Goal: Task Accomplishment & Management: Manage account settings

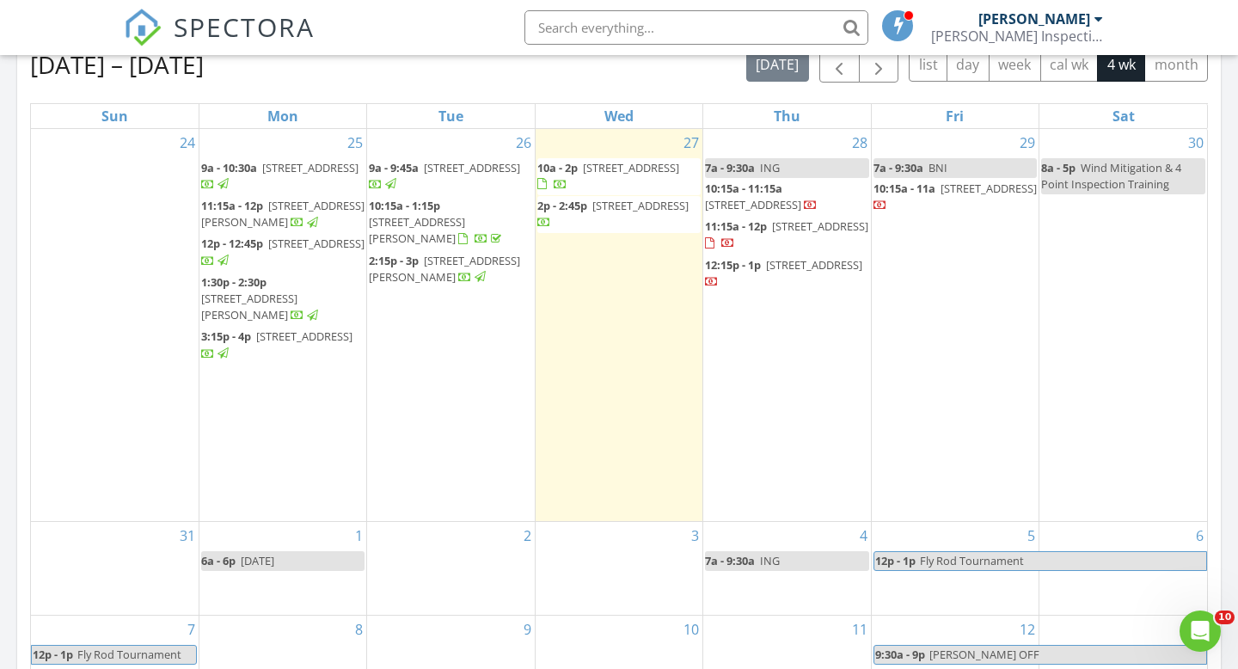
scroll to position [1566, 1239]
click at [661, 22] on input "text" at bounding box center [696, 27] width 344 height 34
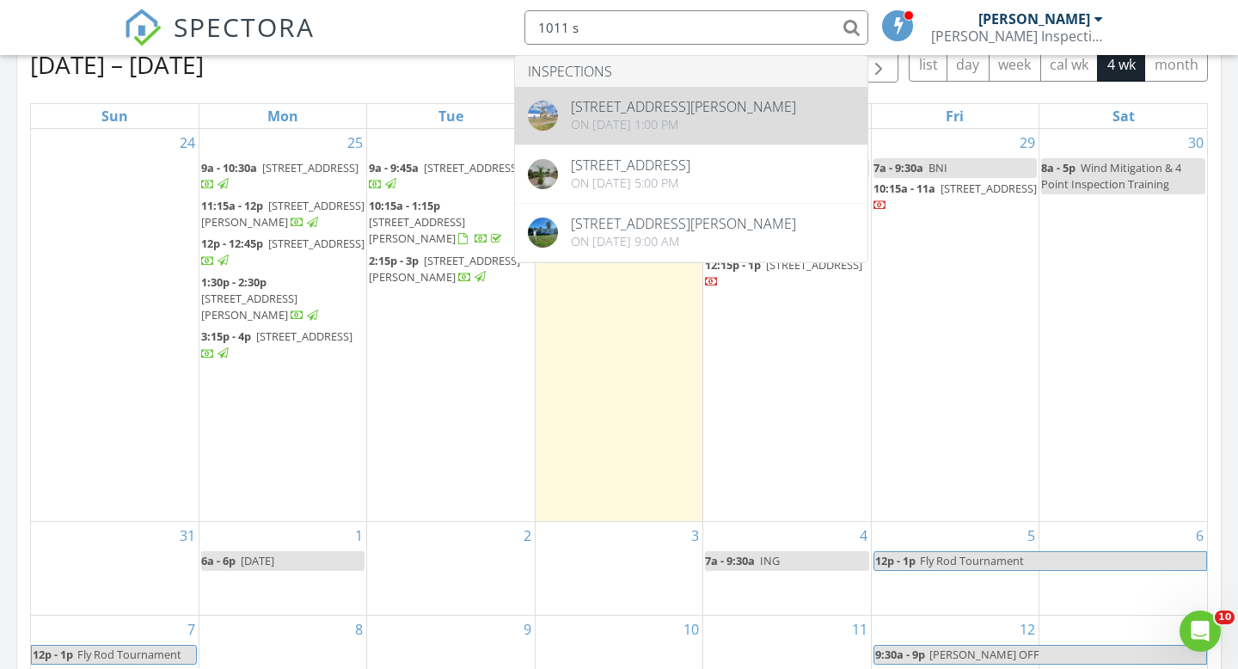
type input "1011 s"
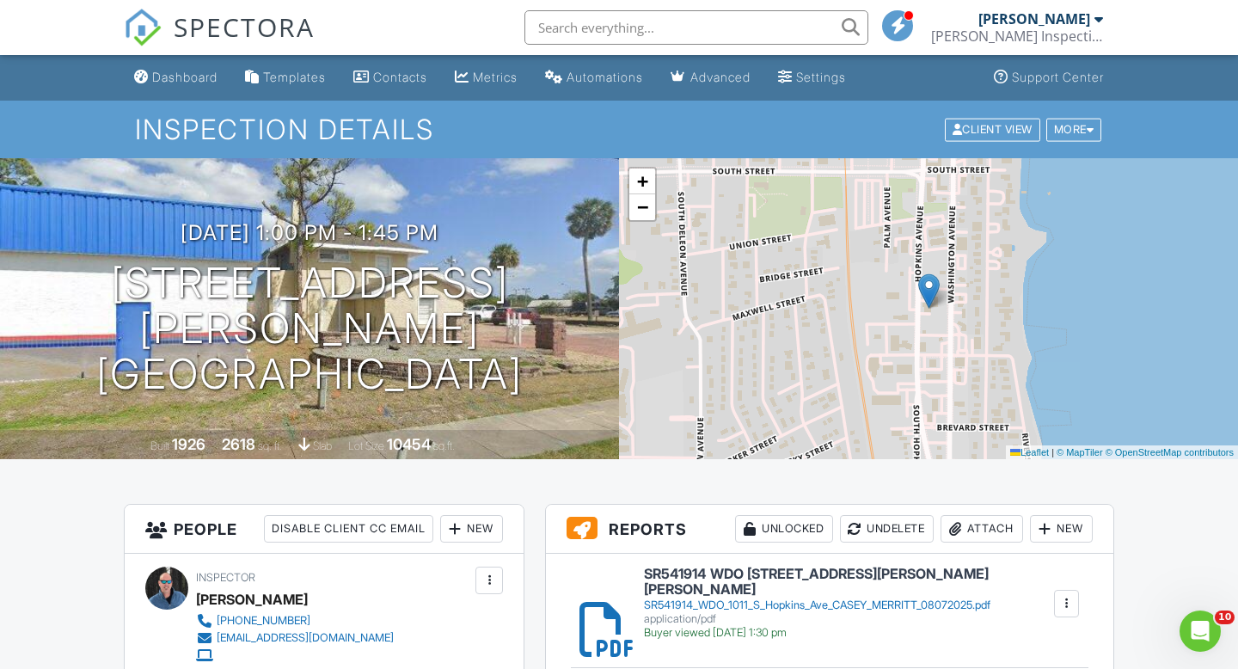
click at [159, 58] on link "SPECTORA" at bounding box center [219, 41] width 191 height 36
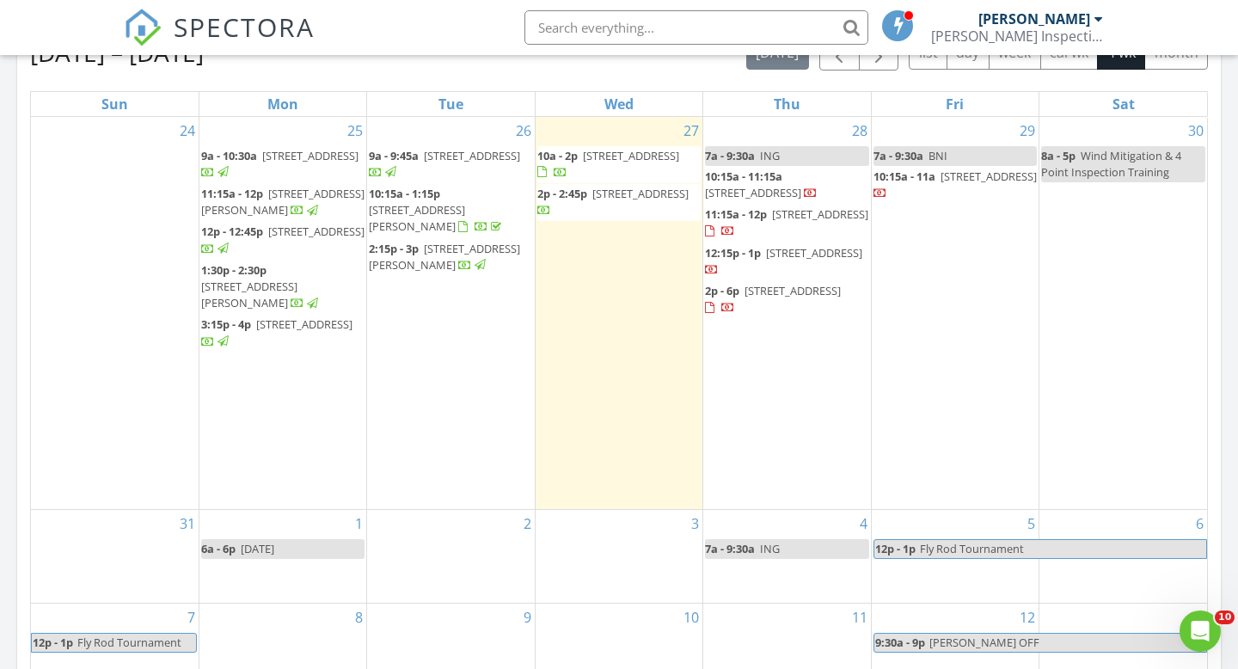
scroll to position [786, 0]
click at [599, 28] on input "text" at bounding box center [696, 27] width 344 height 34
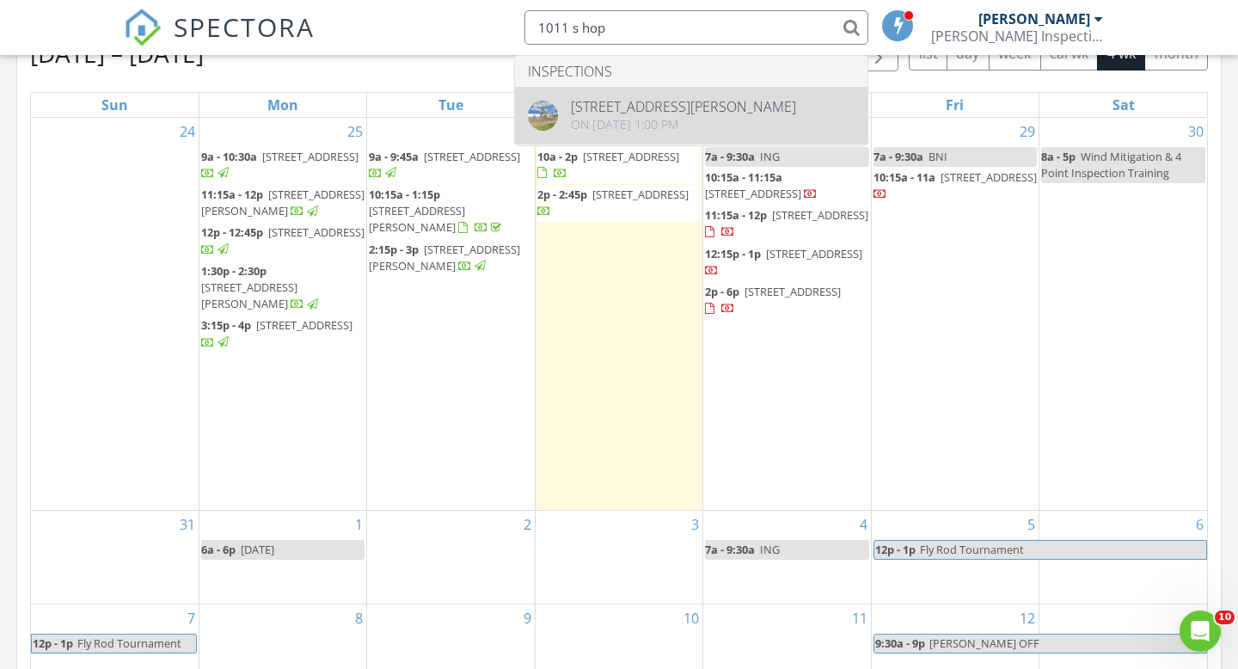
type input "1011 s hop"
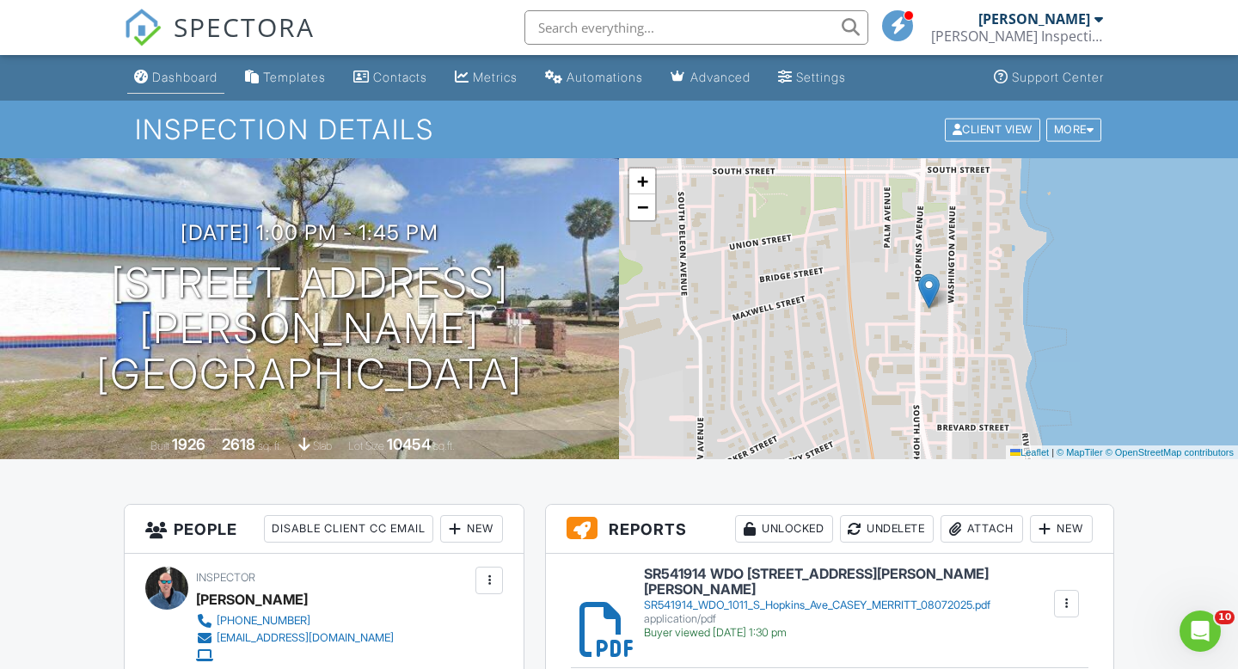
click at [194, 80] on div "Dashboard" at bounding box center [184, 77] width 65 height 15
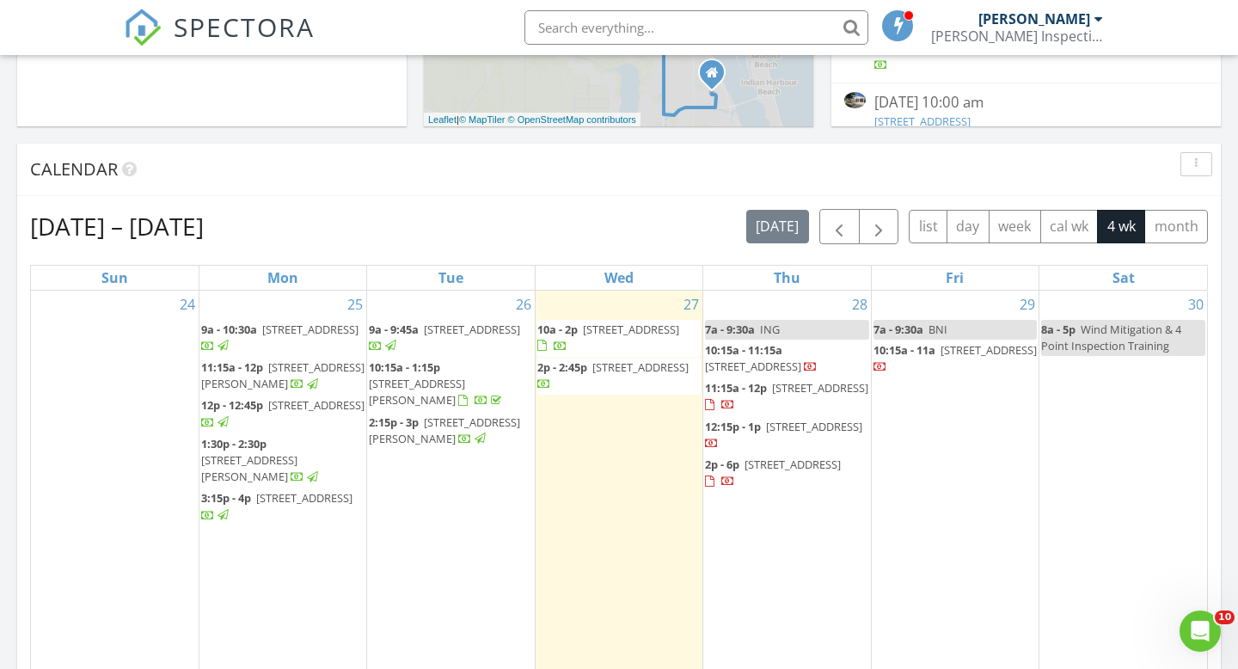
scroll to position [797, 0]
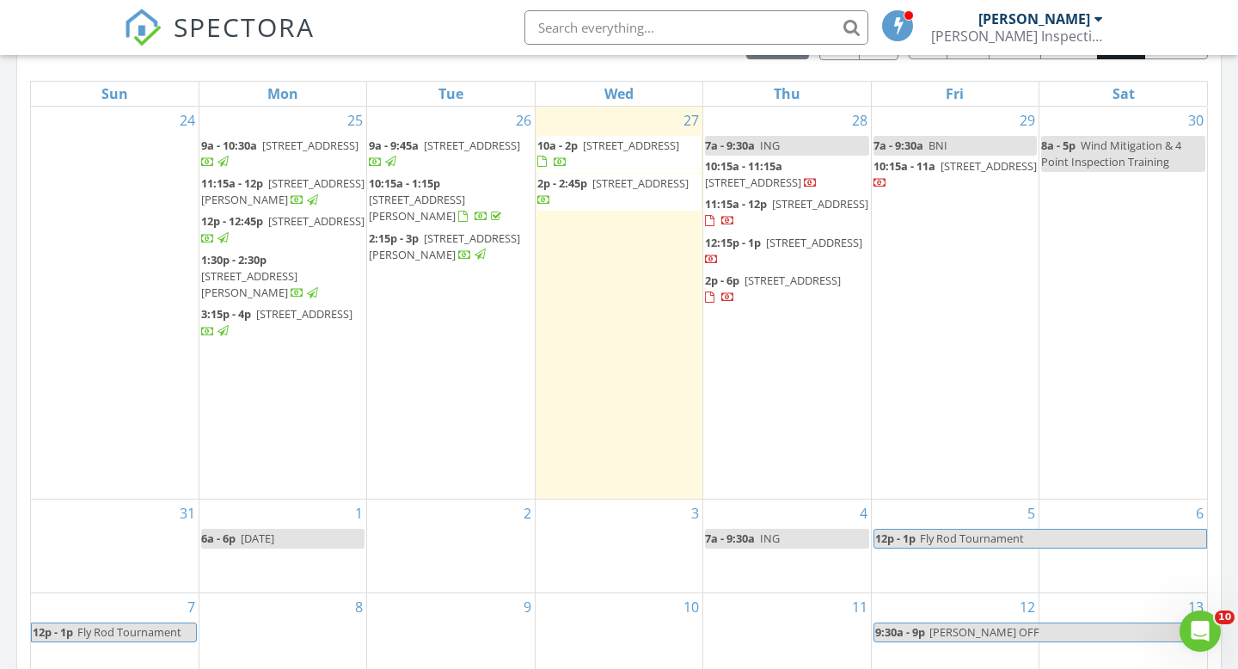
click at [443, 528] on div "2" at bounding box center [450, 546] width 167 height 93
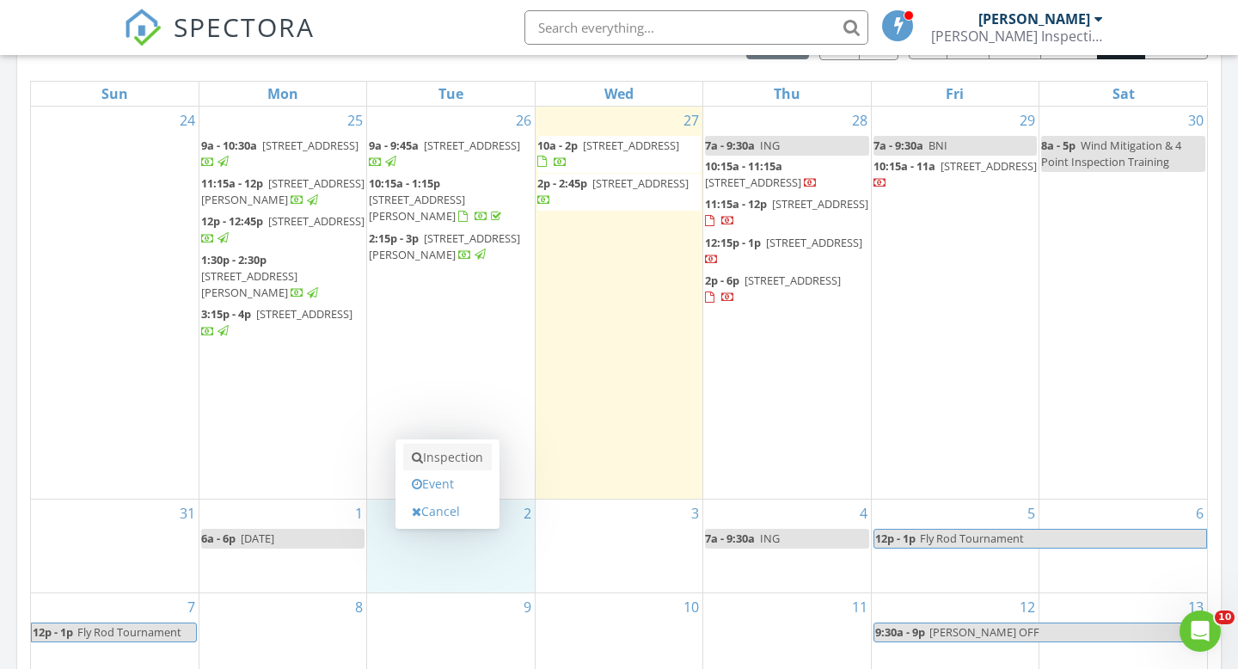
click at [458, 465] on link "Inspection" at bounding box center [447, 458] width 89 height 28
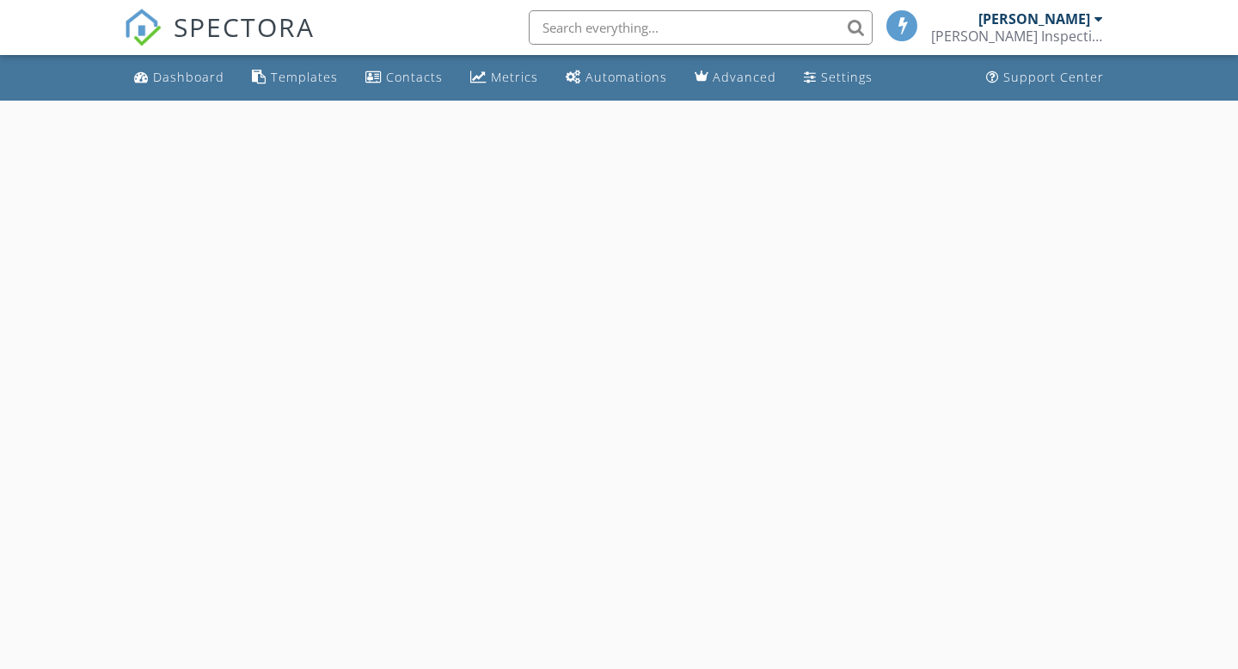
select select "8"
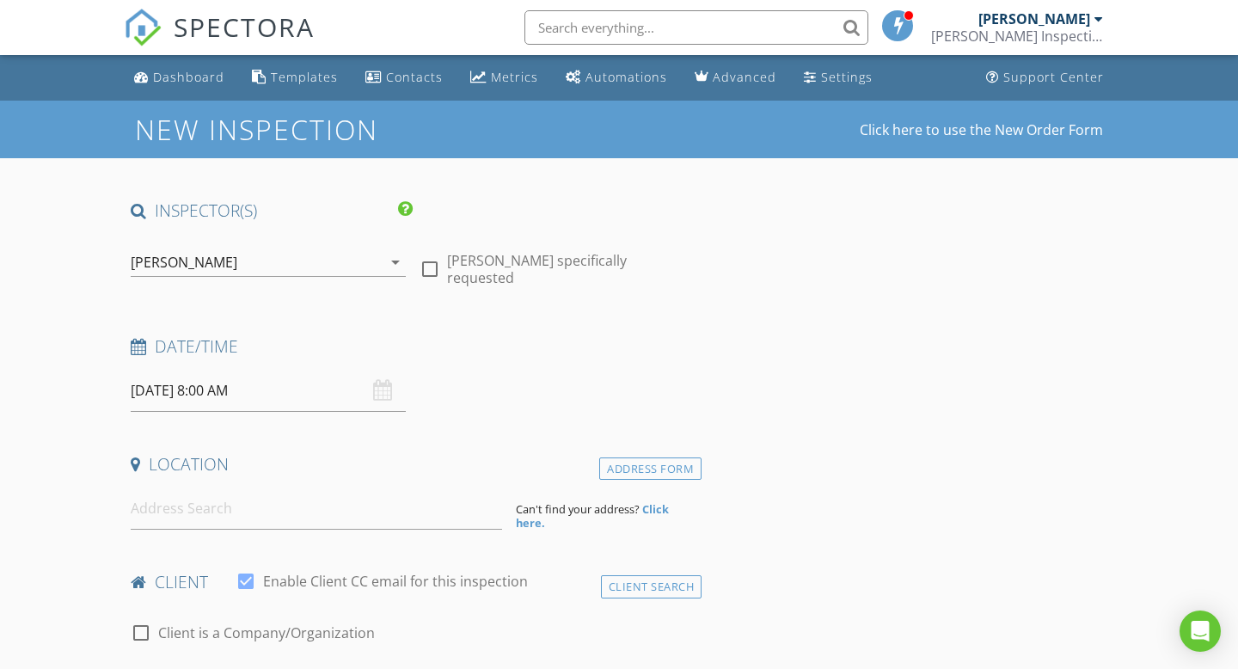
click at [253, 397] on input "09/02/2025 8:00 AM" at bounding box center [268, 391] width 275 height 42
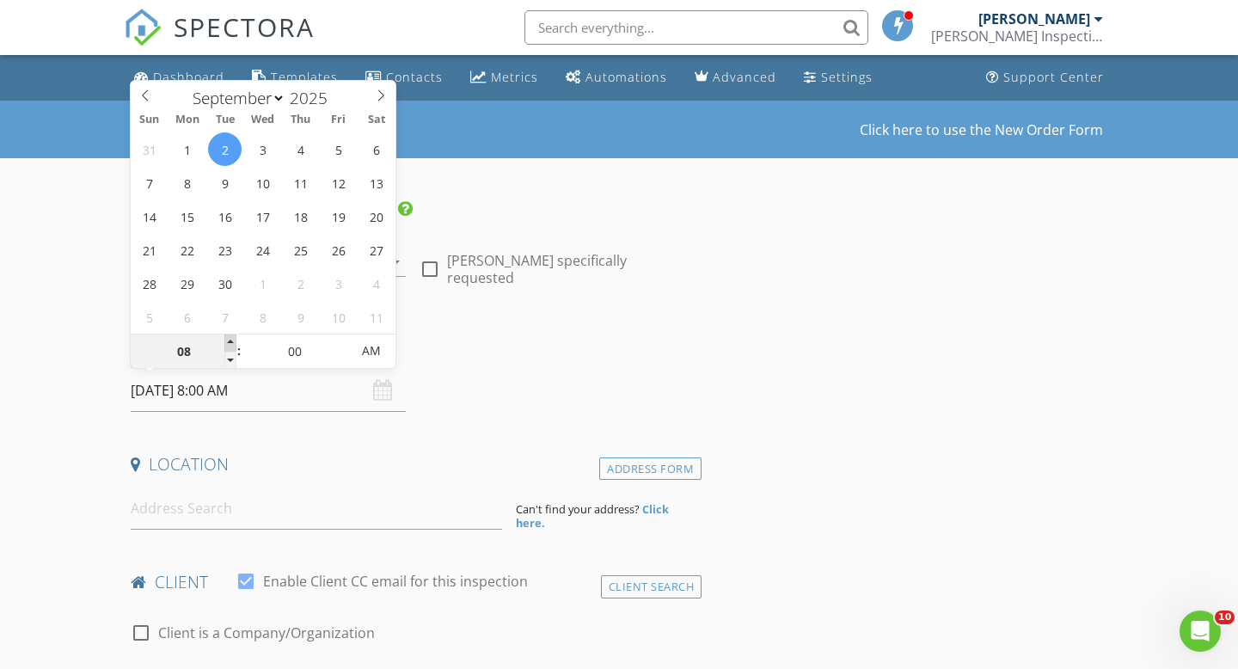
type input "09"
type input "[DATE] 9:00 AM"
click at [230, 345] on span at bounding box center [230, 342] width 12 height 17
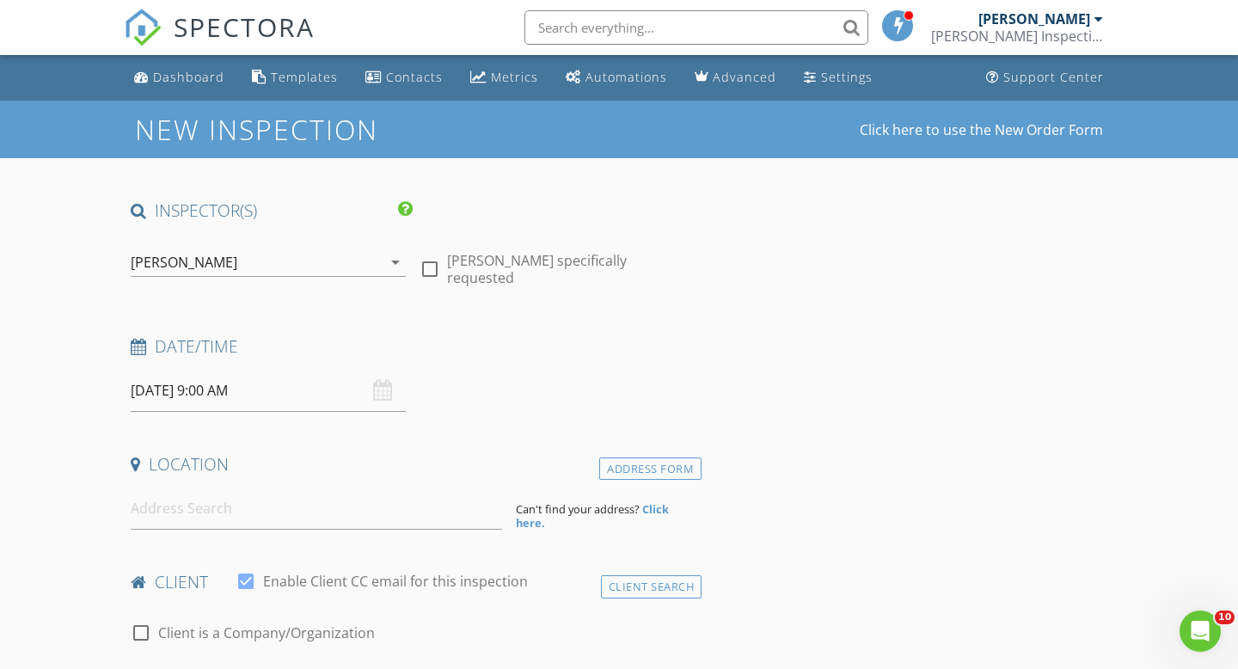
click at [170, 508] on input at bounding box center [316, 509] width 371 height 42
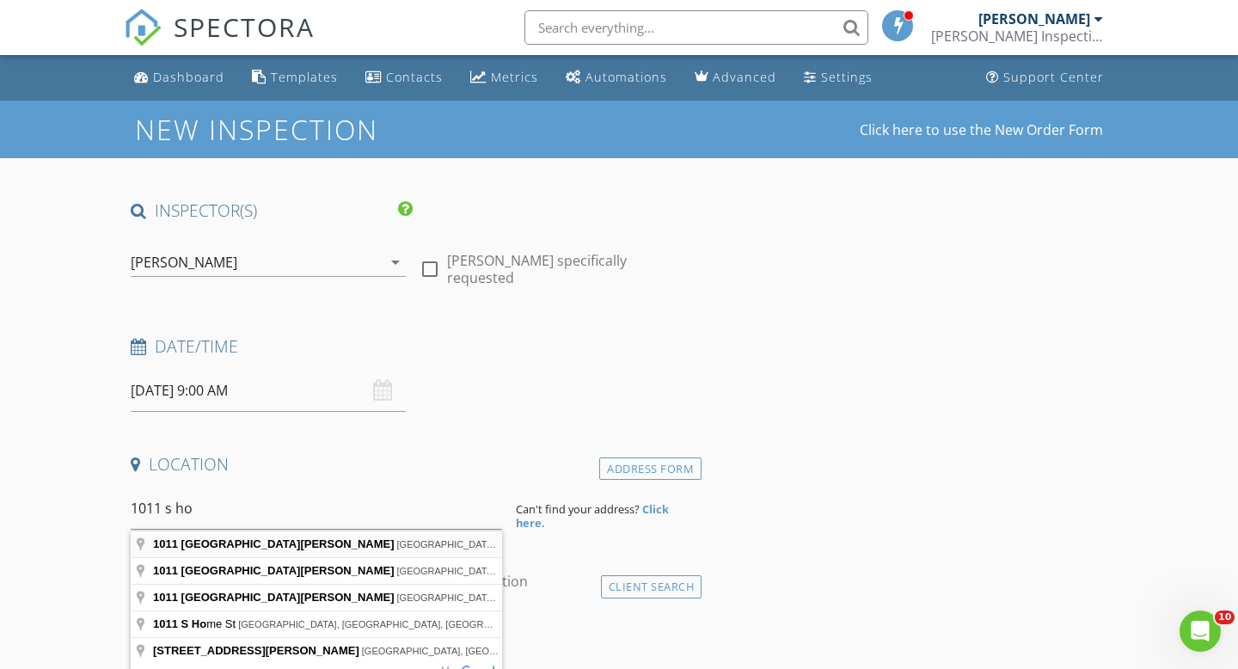
type input "1011 South Hopkins Avenue, Titusville, FL, USA"
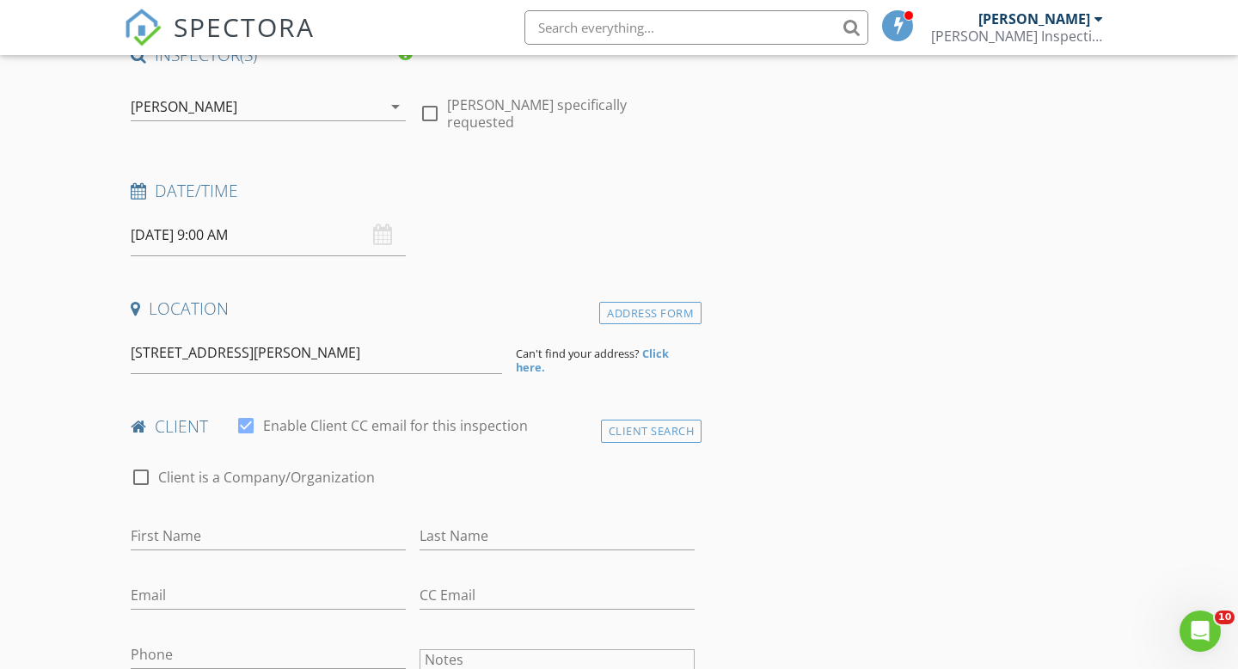
scroll to position [159, 0]
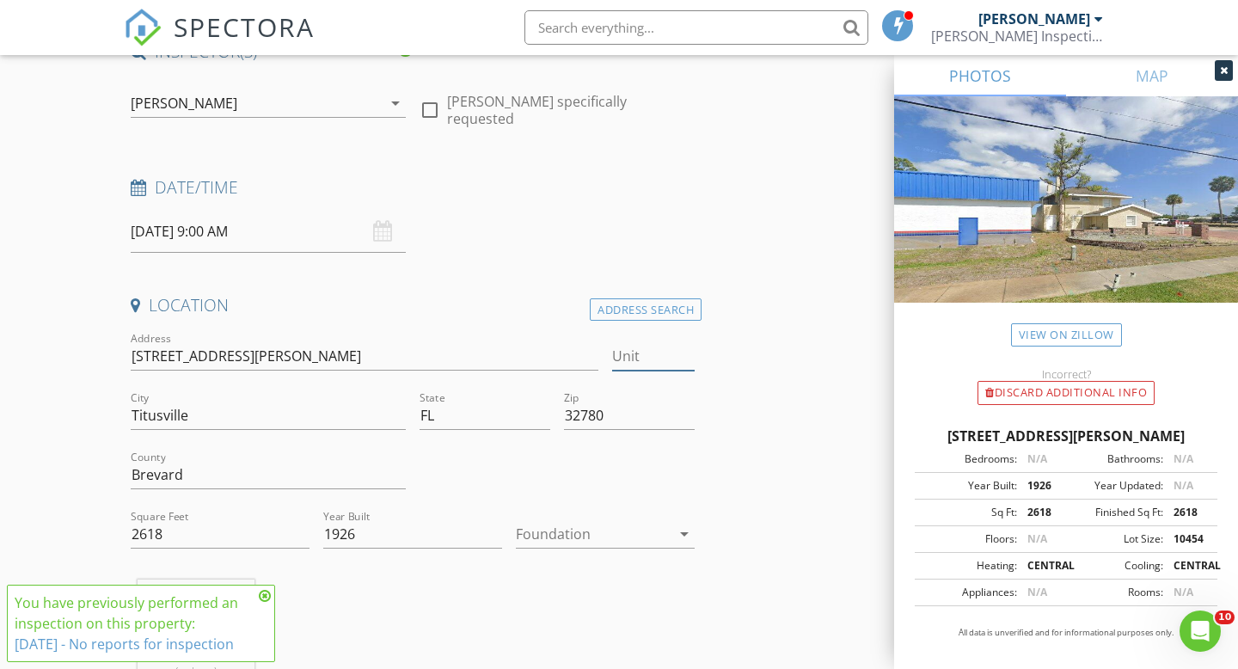
click at [643, 357] on input "Unit" at bounding box center [653, 356] width 83 height 28
type input "c"
type input "C"
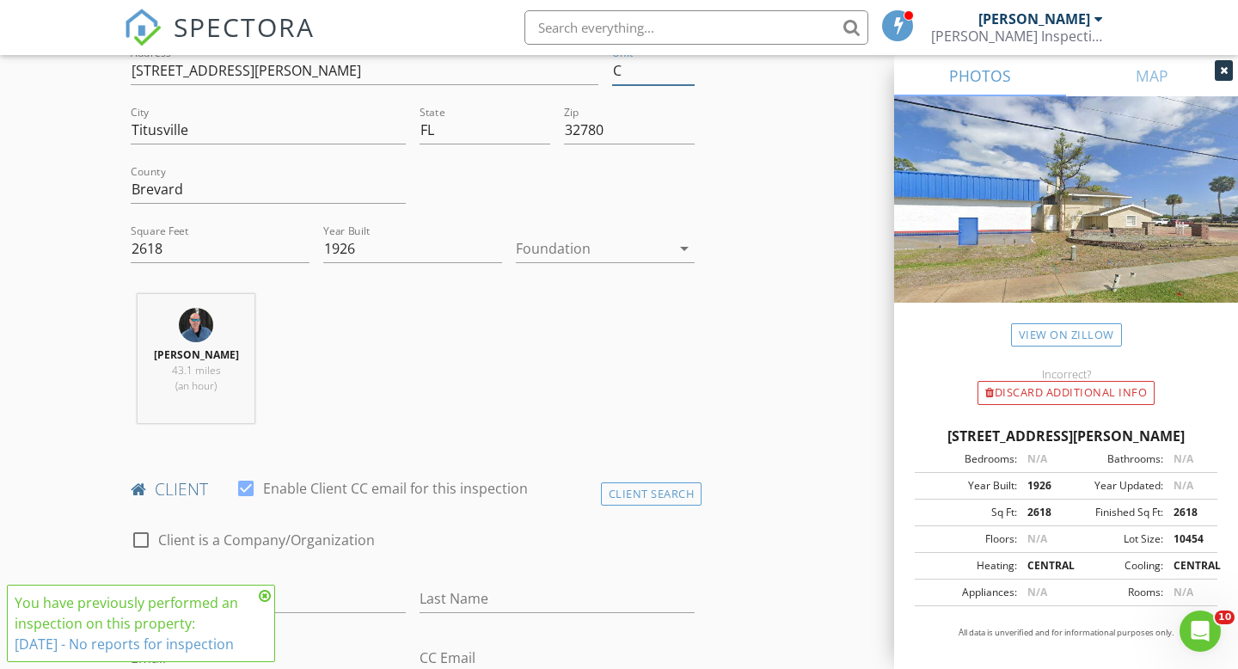
scroll to position [469, 0]
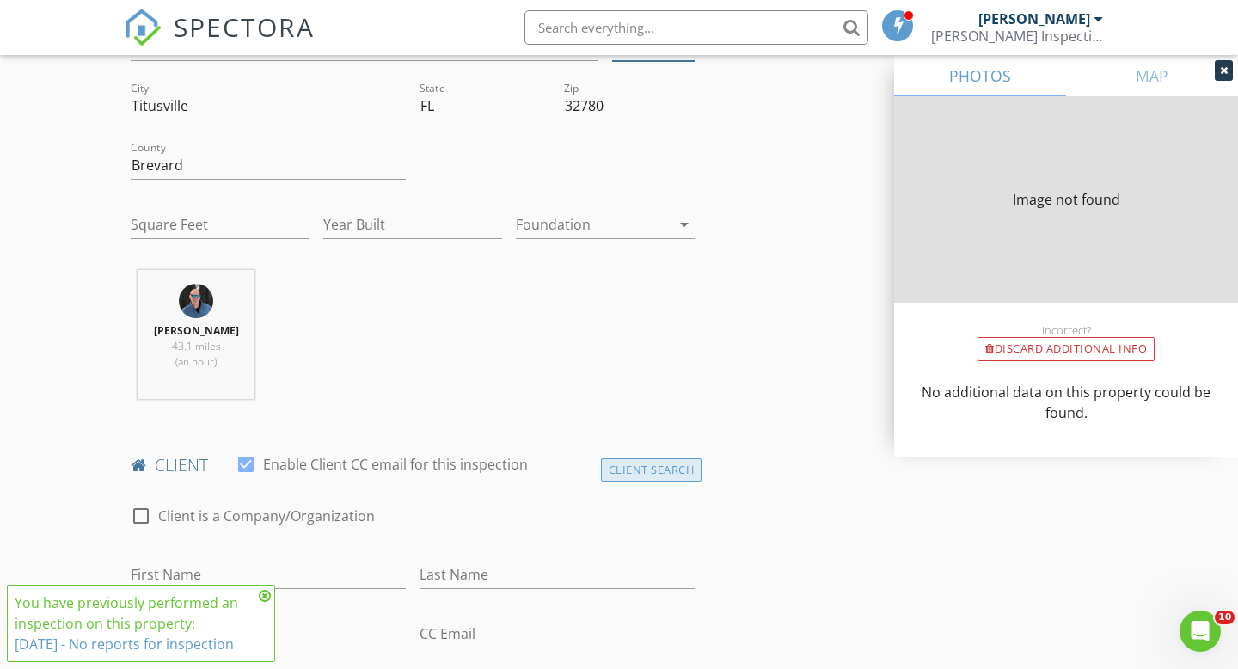
type input "C"
click at [634, 460] on div "Client Search" at bounding box center [651, 469] width 101 height 23
type input "2618"
type input "1926"
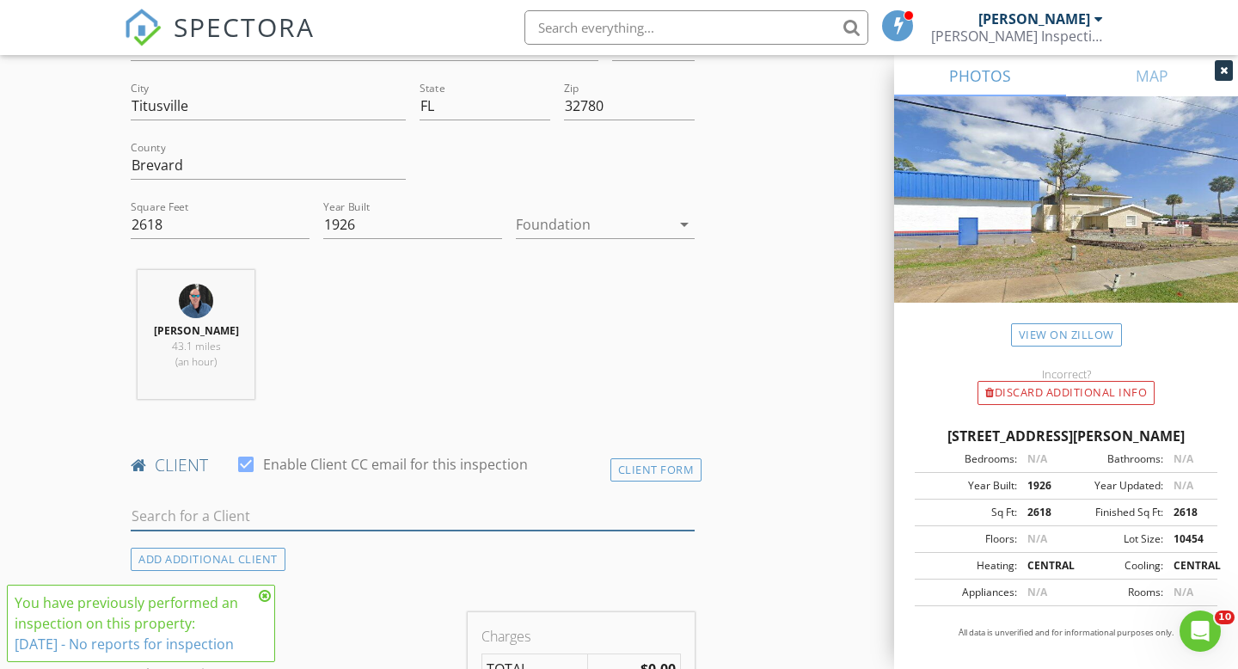
click at [412, 518] on input "text" at bounding box center [413, 516] width 564 height 28
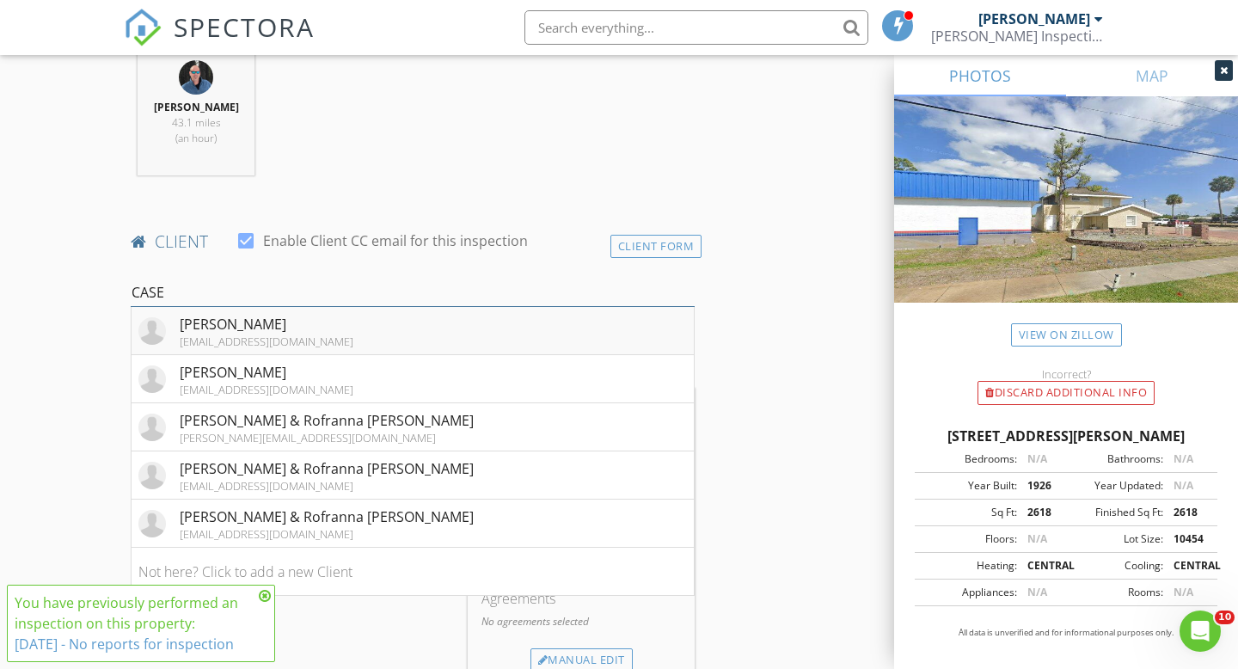
scroll to position [710, 0]
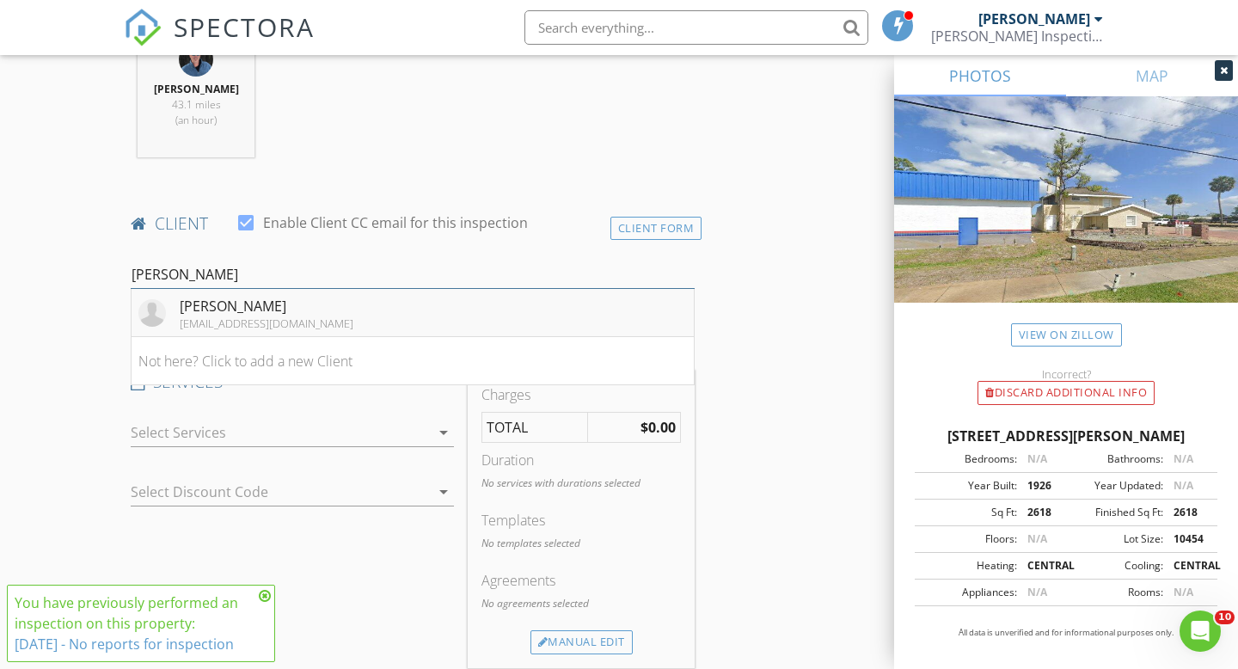
type input "CASEY M"
click at [531, 310] on li "Casey Merritt caseymerritt69@gmail.com" at bounding box center [413, 313] width 562 height 48
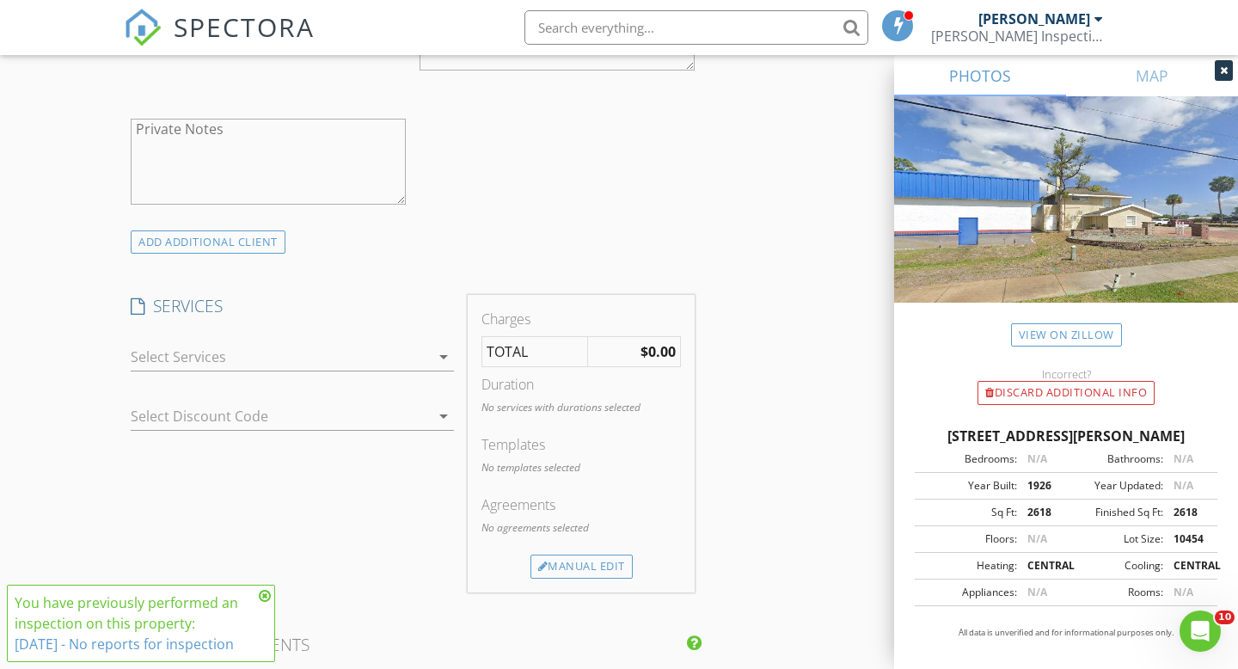
scroll to position [1184, 0]
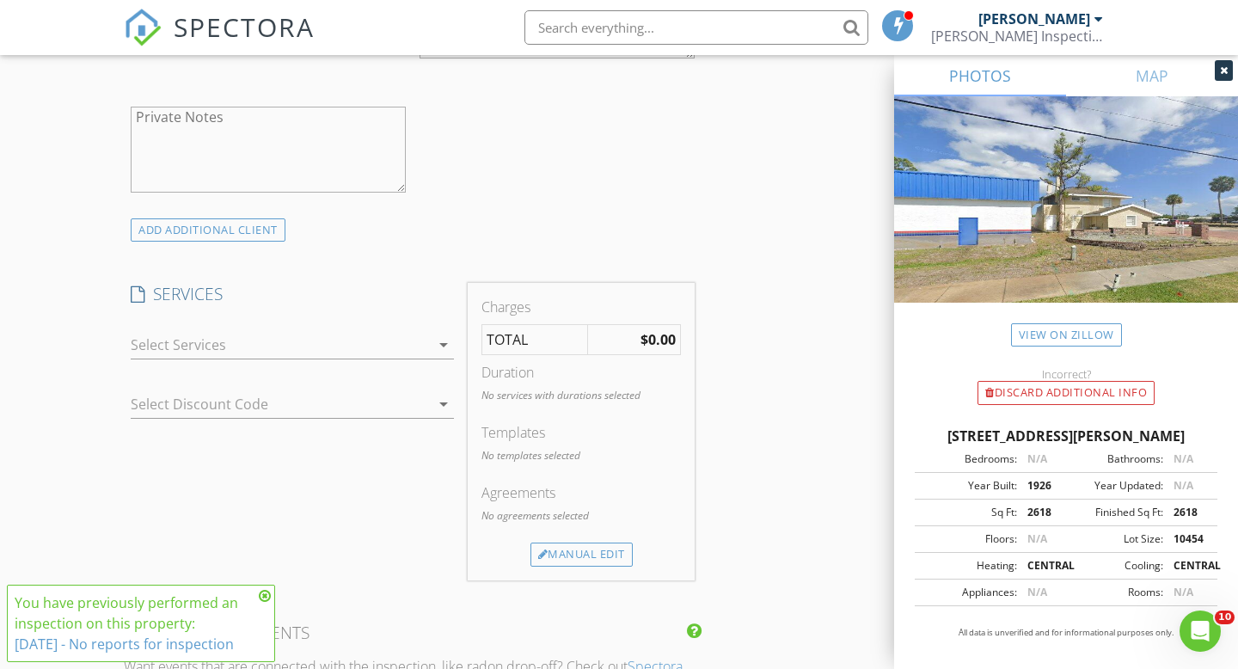
click at [386, 350] on div at bounding box center [280, 345] width 299 height 28
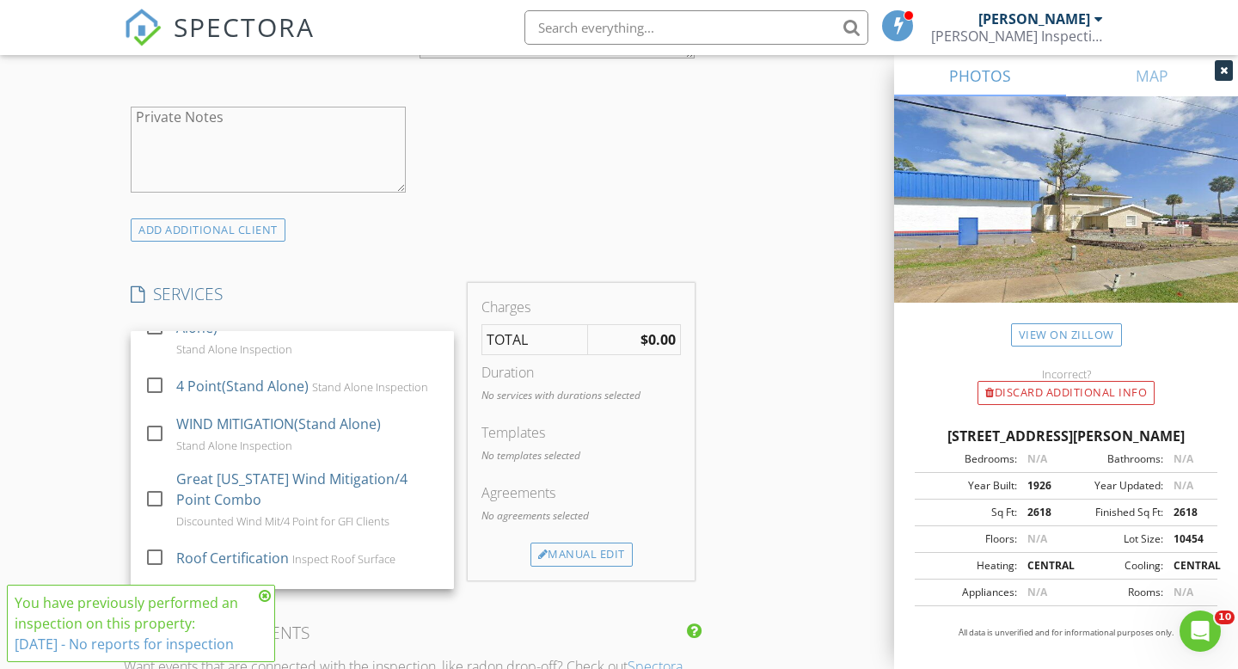
scroll to position [247, 0]
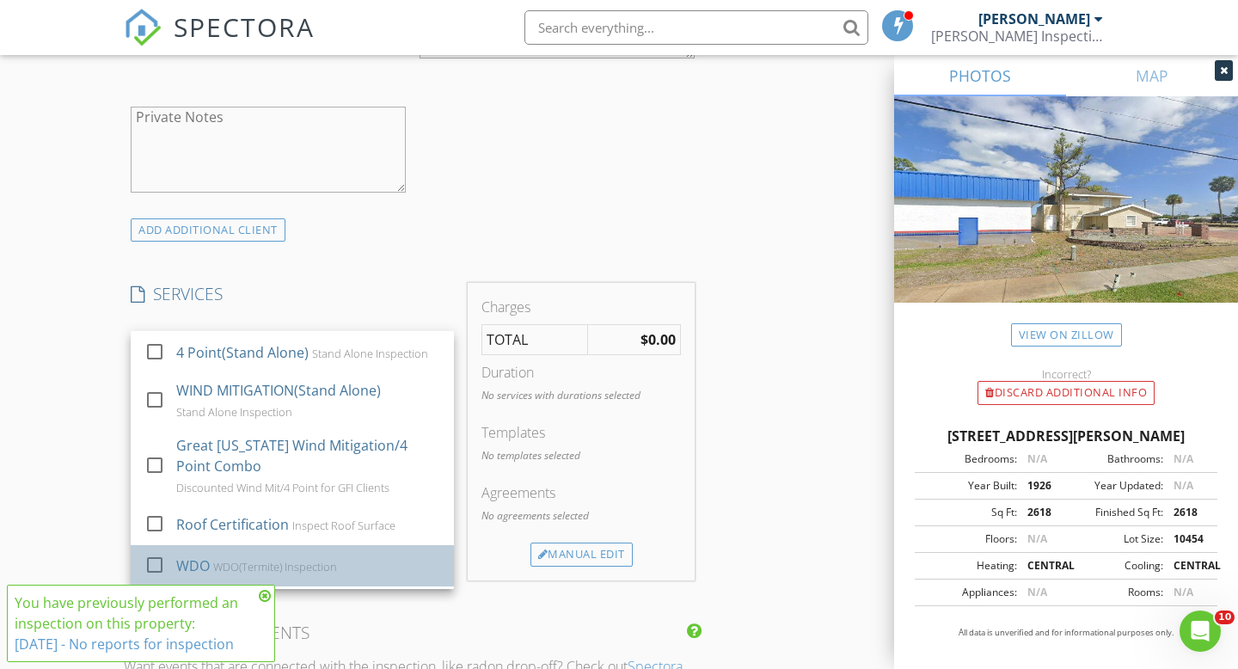
click at [347, 549] on div "WDO WDO(Termite) Inspection" at bounding box center [308, 566] width 264 height 34
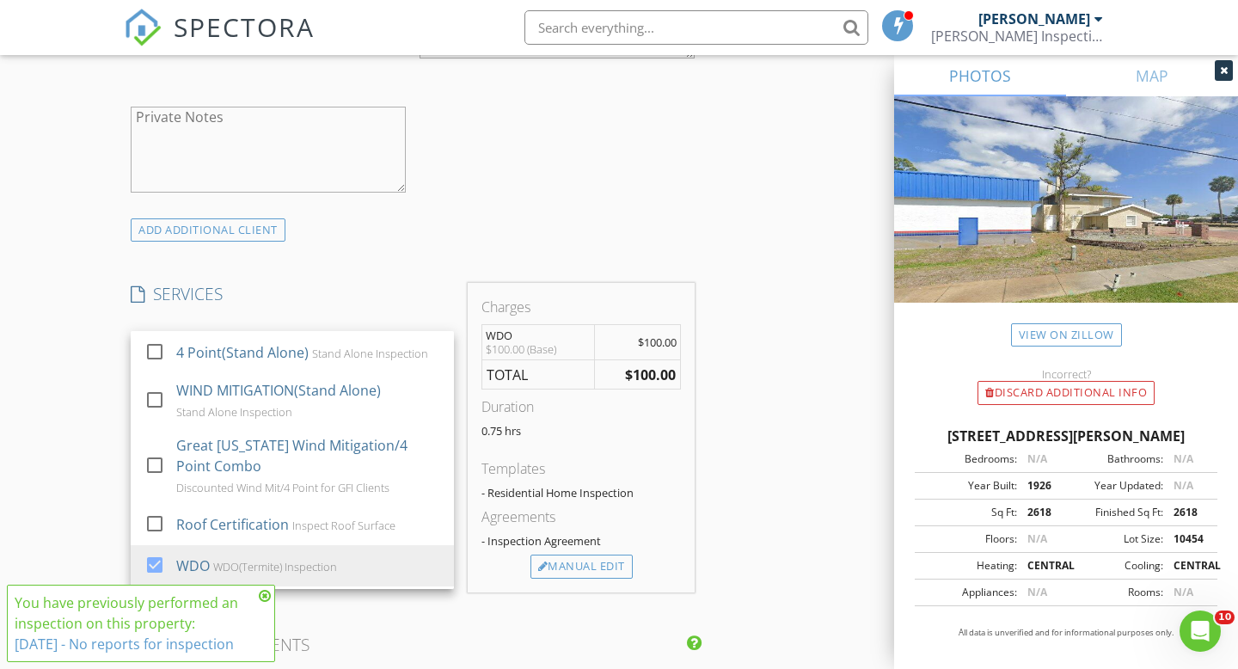
click at [720, 530] on div "INSPECTOR(S) check_box Allen Lucas PRIMARY Allen Lucas arrow_drop_down check_bo…" at bounding box center [619, 430] width 991 height 2831
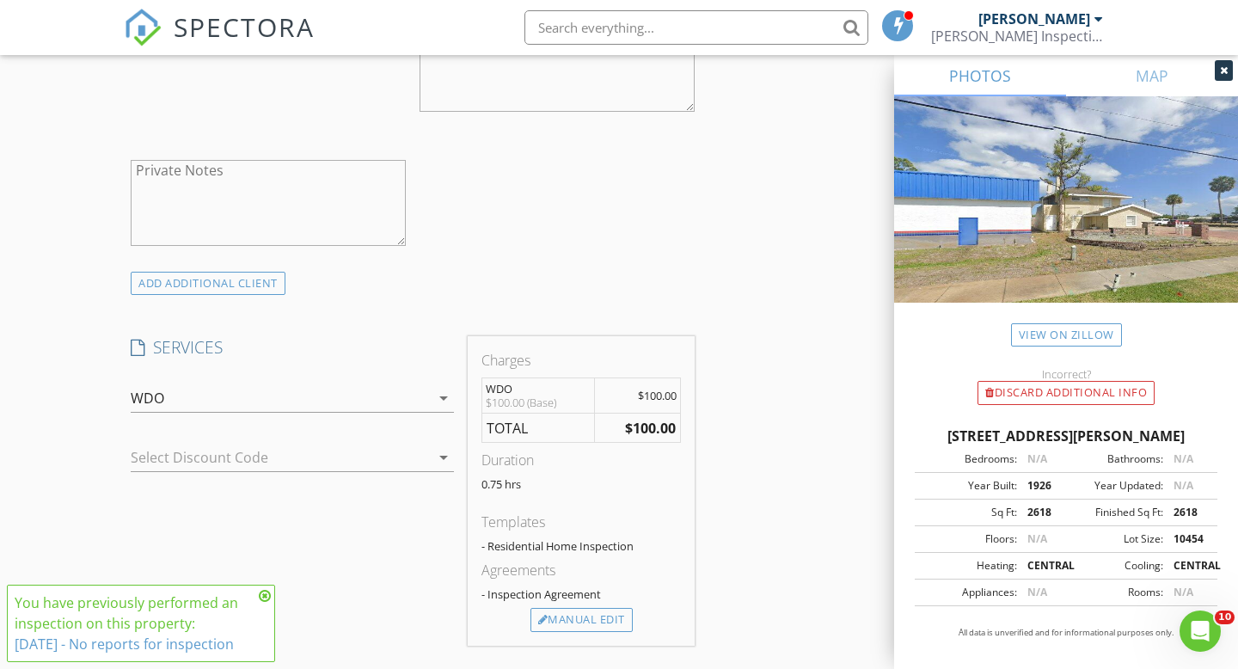
scroll to position [1132, 0]
click at [562, 624] on div "Manual Edit" at bounding box center [582, 619] width 102 height 24
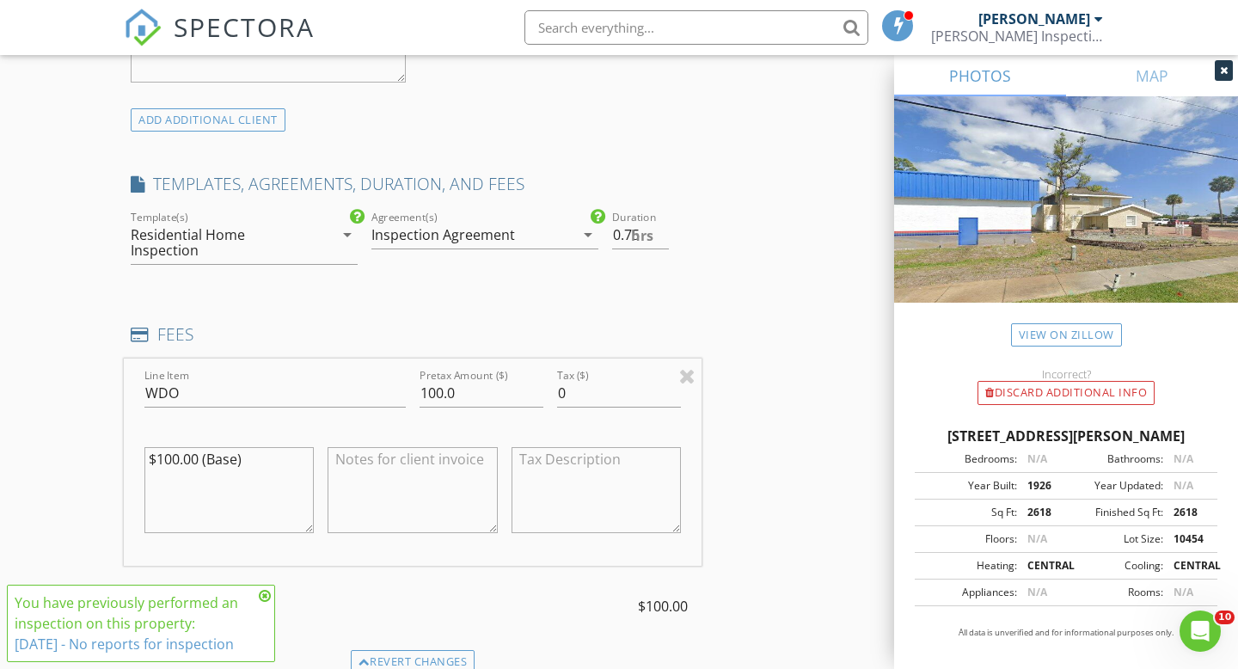
scroll to position [1356, 0]
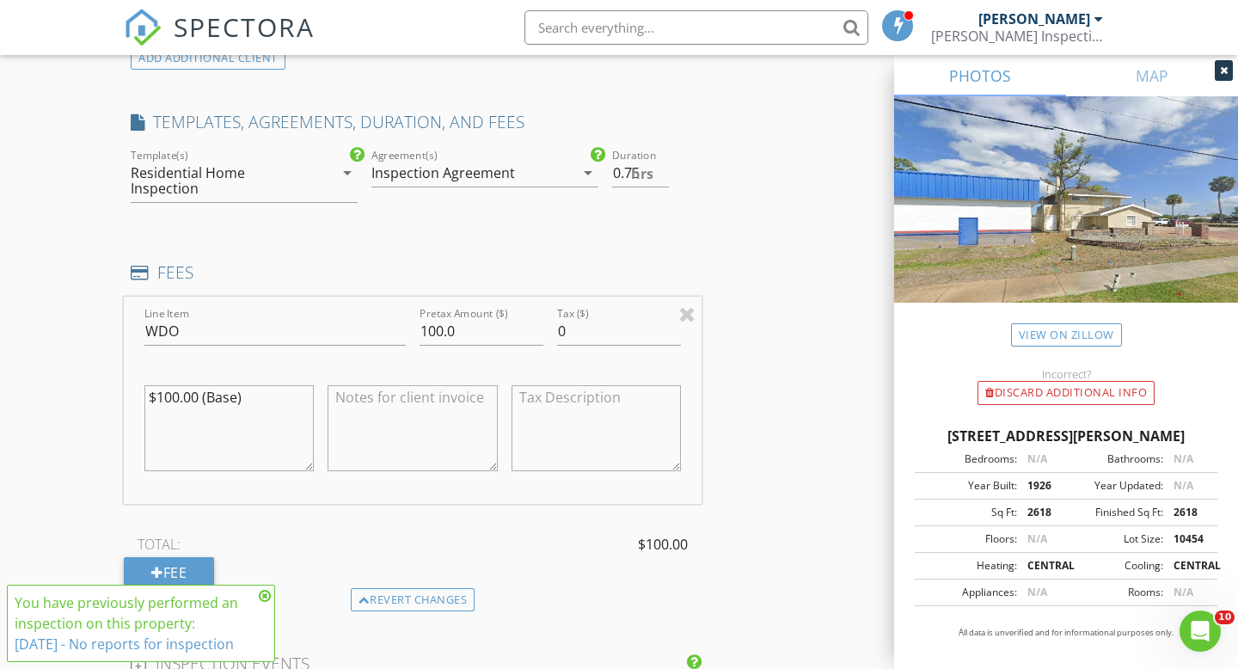
drag, startPoint x: 253, startPoint y: 404, endPoint x: 92, endPoint y: 395, distance: 161.1
click at [92, 395] on div "New Inspection Click here to use the New Order Form INSPECTOR(S) check_box Alle…" at bounding box center [619, 326] width 1238 height 3162
drag, startPoint x: 253, startPoint y: 402, endPoint x: 122, endPoint y: 402, distance: 130.7
click at [122, 402] on div "New Inspection Click here to use the New Order Form INSPECTOR(S) check_box Alle…" at bounding box center [619, 326] width 1238 height 3162
click at [443, 337] on input "100.0" at bounding box center [482, 331] width 124 height 28
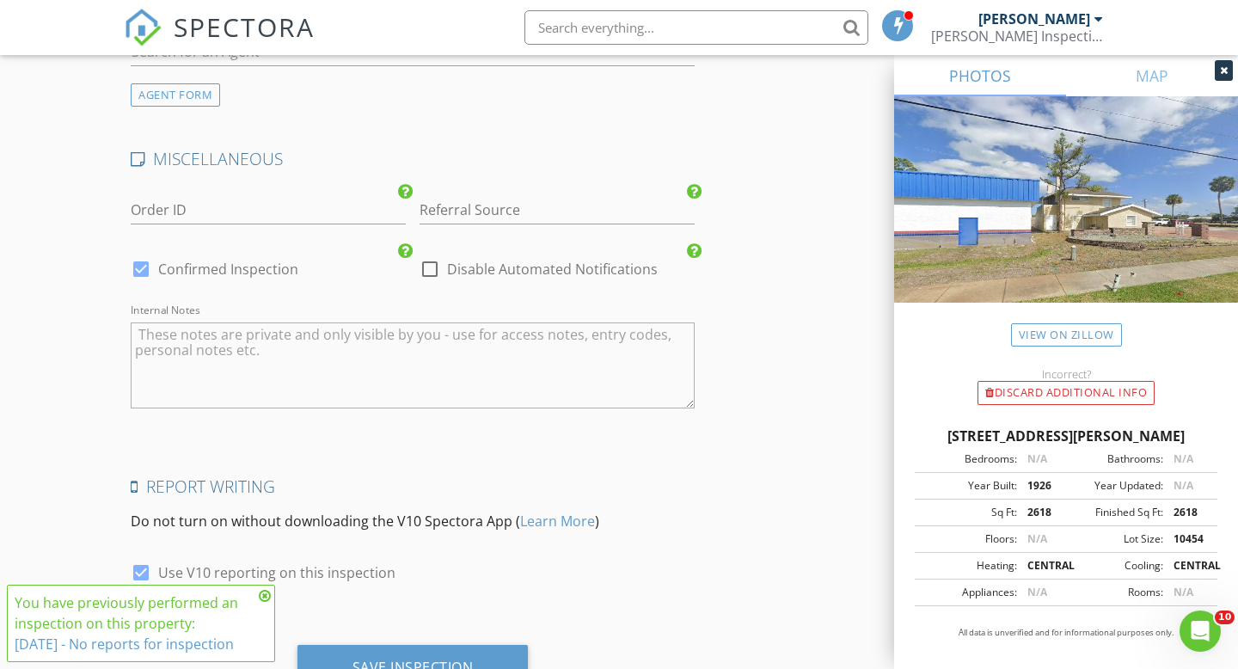
scroll to position [2595, 0]
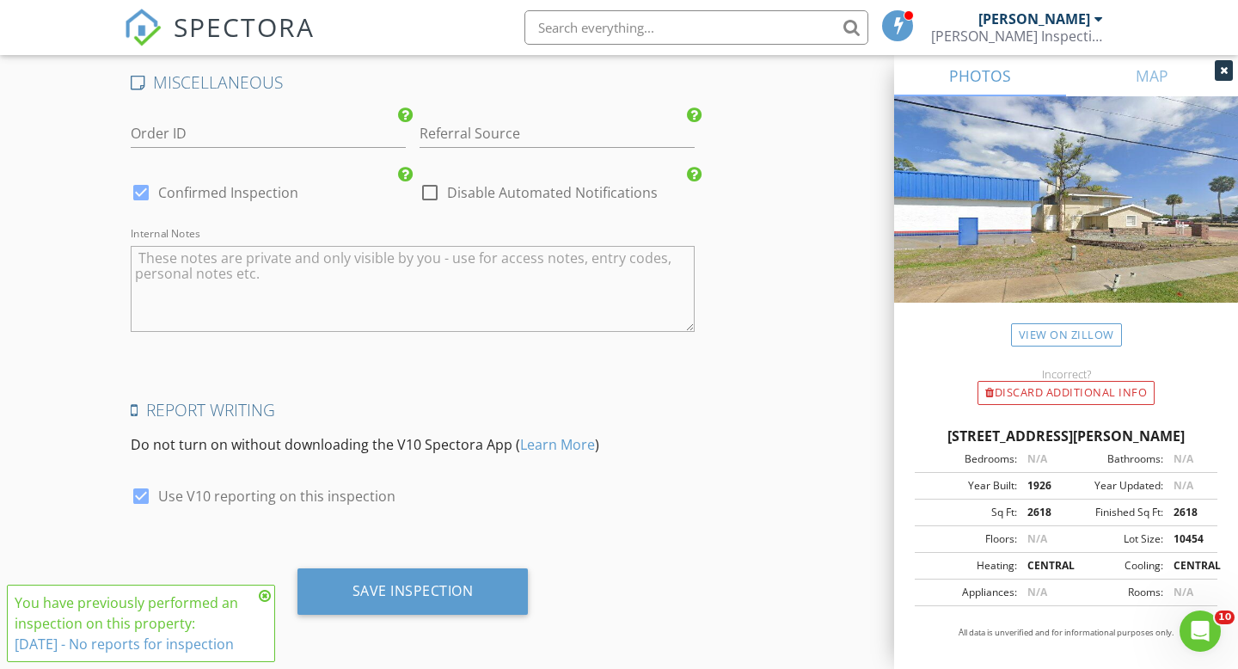
type input "125.0"
click at [597, 302] on textarea "Internal Notes" at bounding box center [413, 289] width 564 height 86
click at [134, 261] on textarea "8/6/25" at bounding box center [413, 289] width 564 height 86
click at [303, 255] on textarea "INSEPCTED ON 8/6/25" at bounding box center [413, 289] width 564 height 86
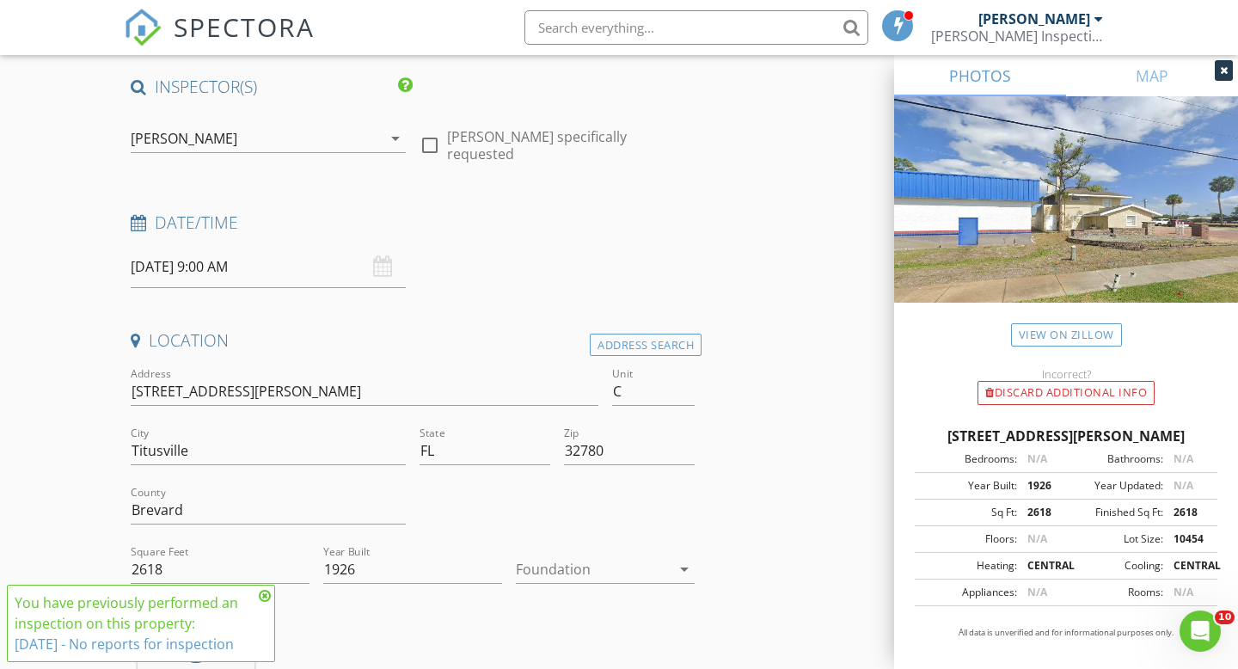
scroll to position [127, 0]
type textarea "INSEPCTED ON 8/6/25 Please make sure to put Unit C on the report"
click at [610, 561] on div at bounding box center [593, 566] width 155 height 28
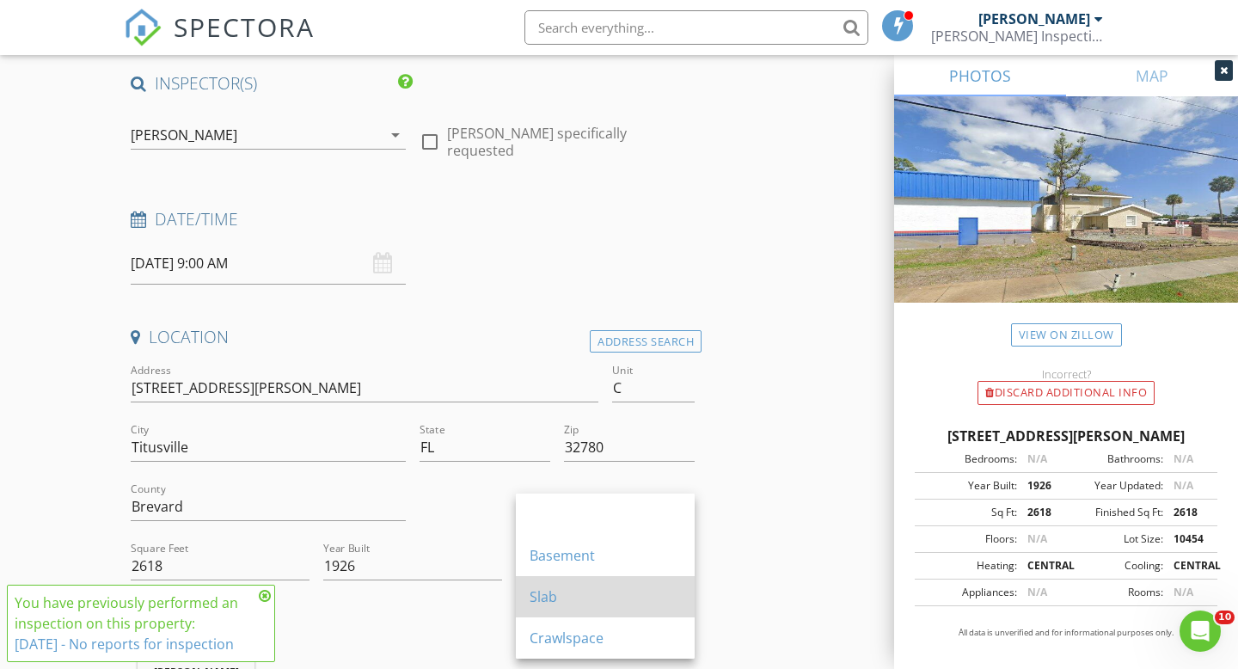
click at [601, 598] on div "Slab" at bounding box center [605, 596] width 151 height 21
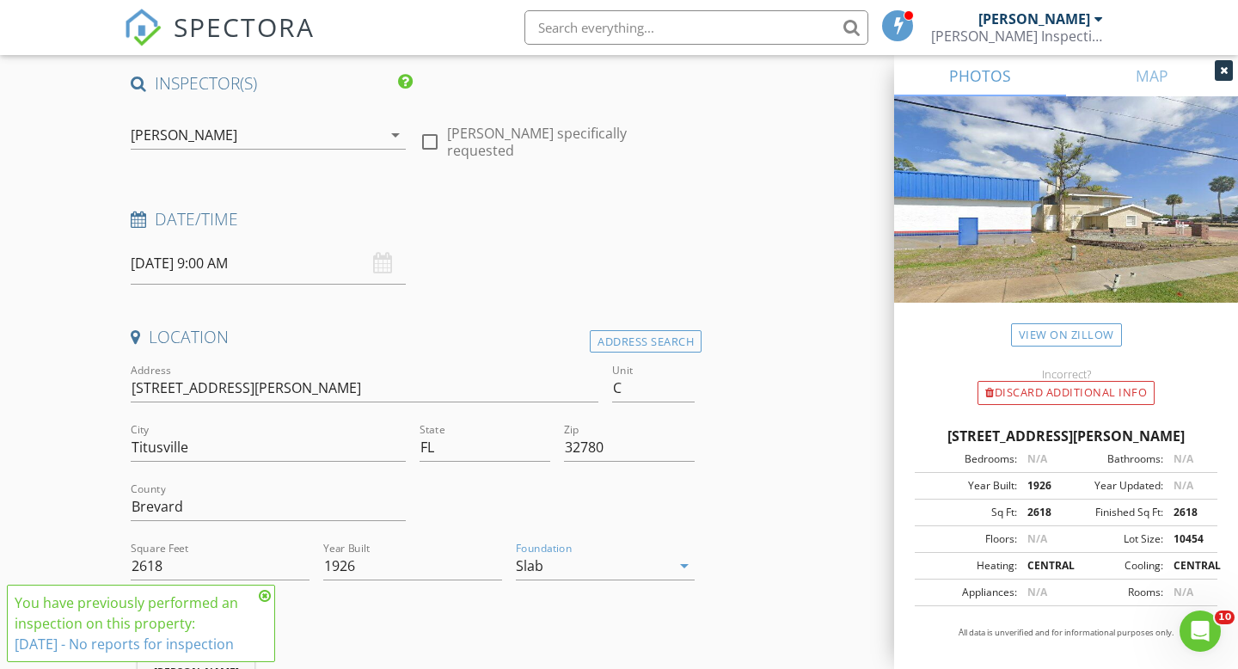
click at [264, 598] on icon at bounding box center [265, 596] width 12 height 14
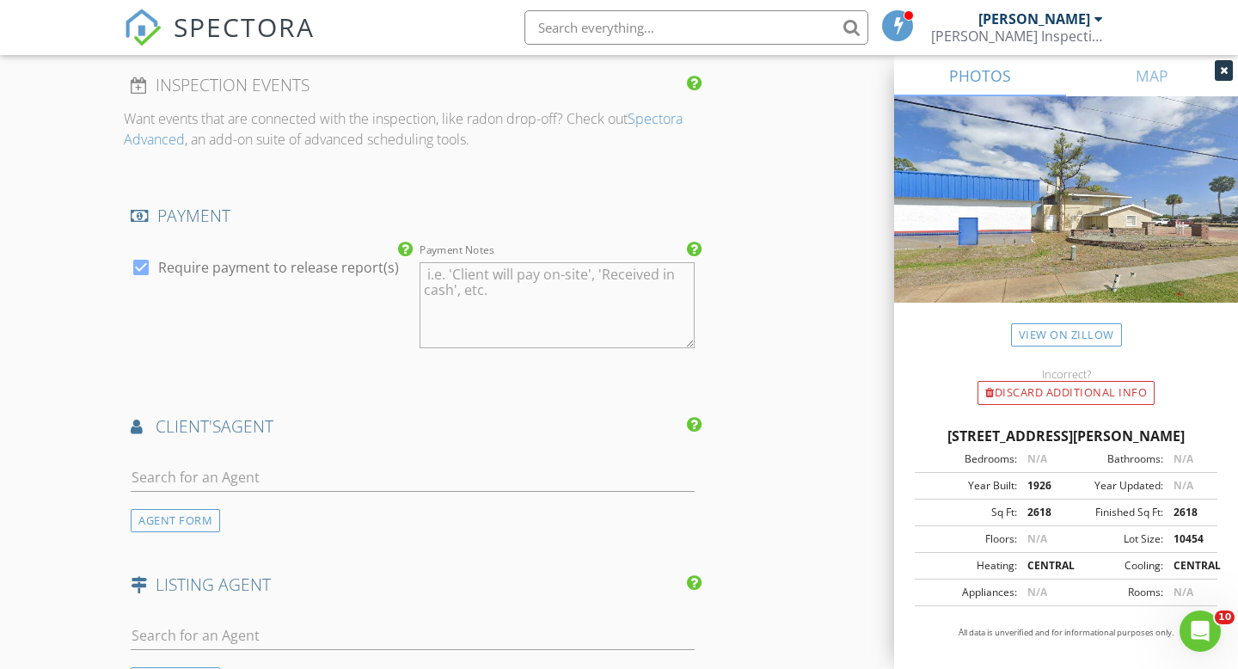
scroll to position [2595, 0]
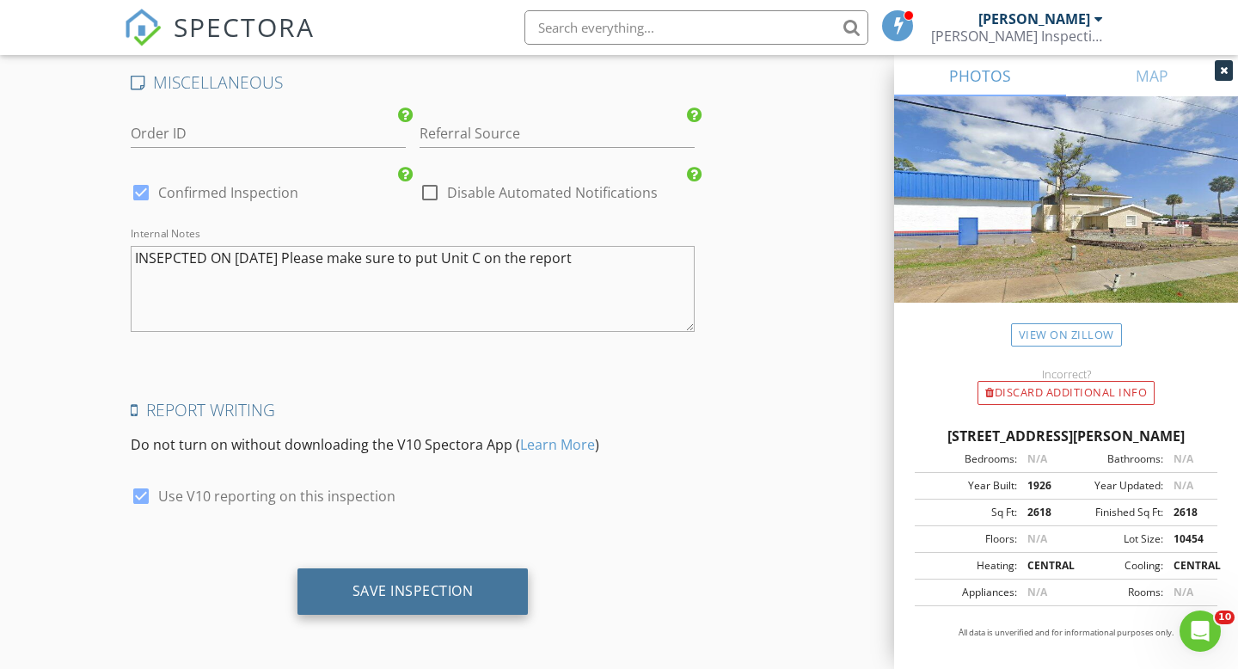
click at [510, 584] on div "Save Inspection" at bounding box center [413, 591] width 231 height 46
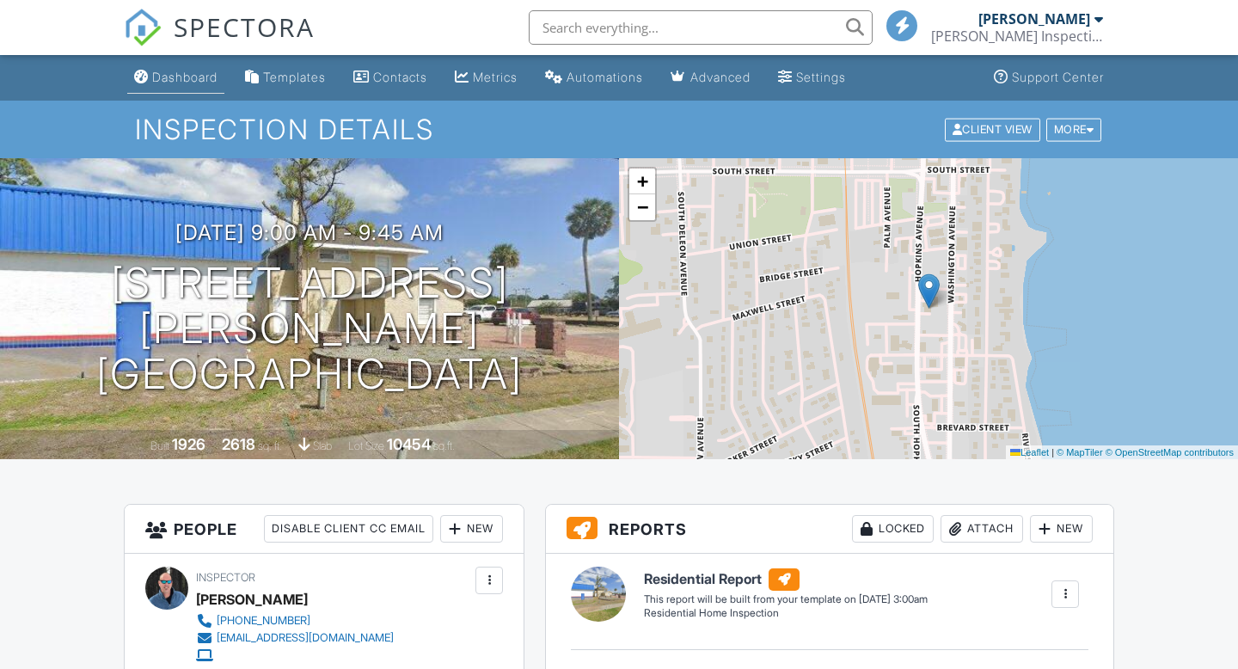
click at [188, 82] on div "Dashboard" at bounding box center [184, 77] width 65 height 15
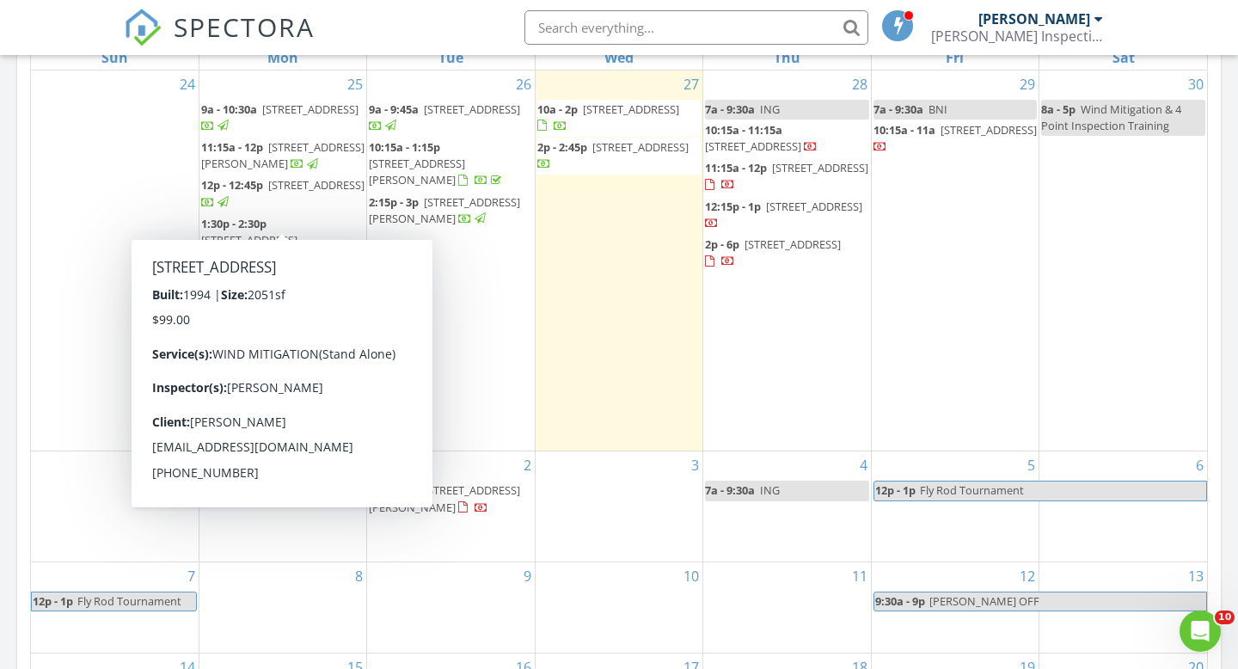
scroll to position [835, 0]
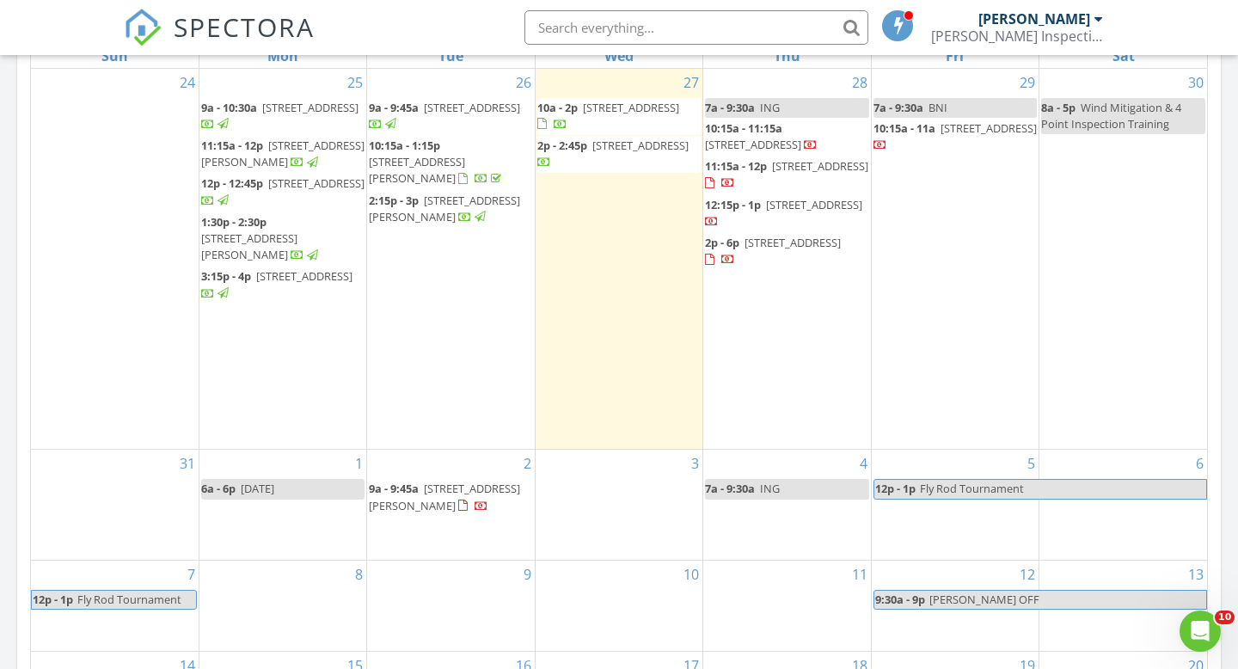
click at [464, 26] on div "SPECTORA [PERSON_NAME] Inspection Services Role: Inspector Change Role Dashboar…" at bounding box center [619, 27] width 991 height 55
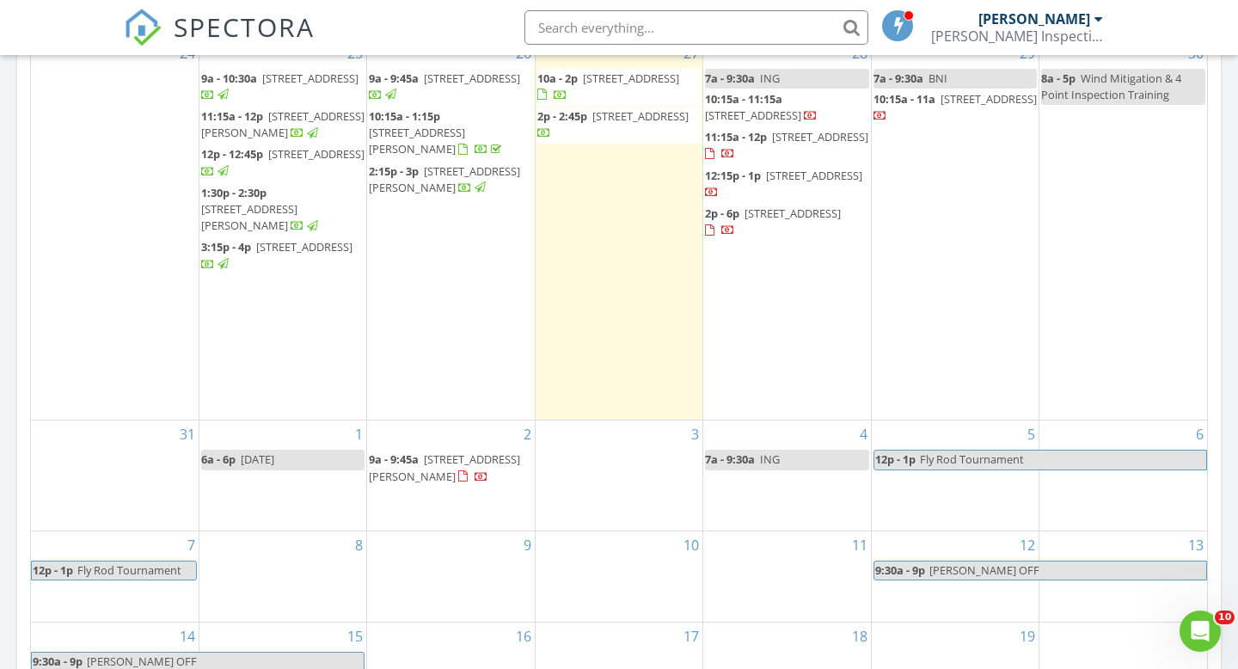
scroll to position [825, 0]
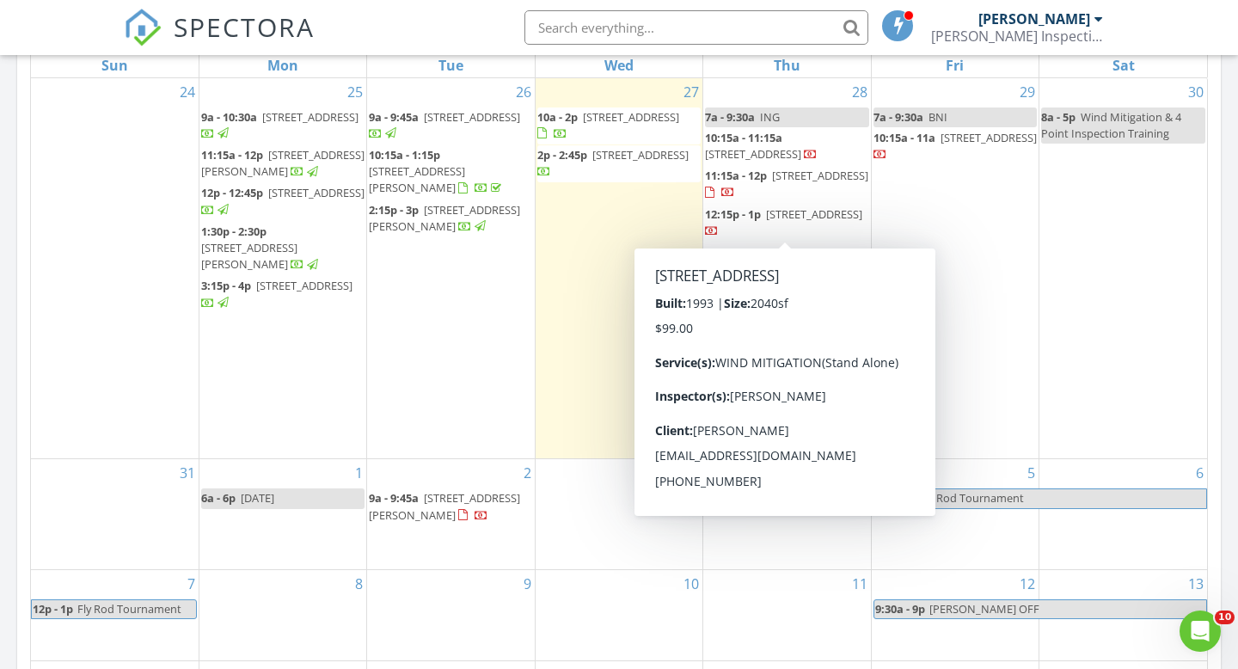
click at [412, 21] on div "SPECTORA Allen Lucas Lucas Inspection Services Role: Inspector Change Role Dash…" at bounding box center [619, 27] width 991 height 55
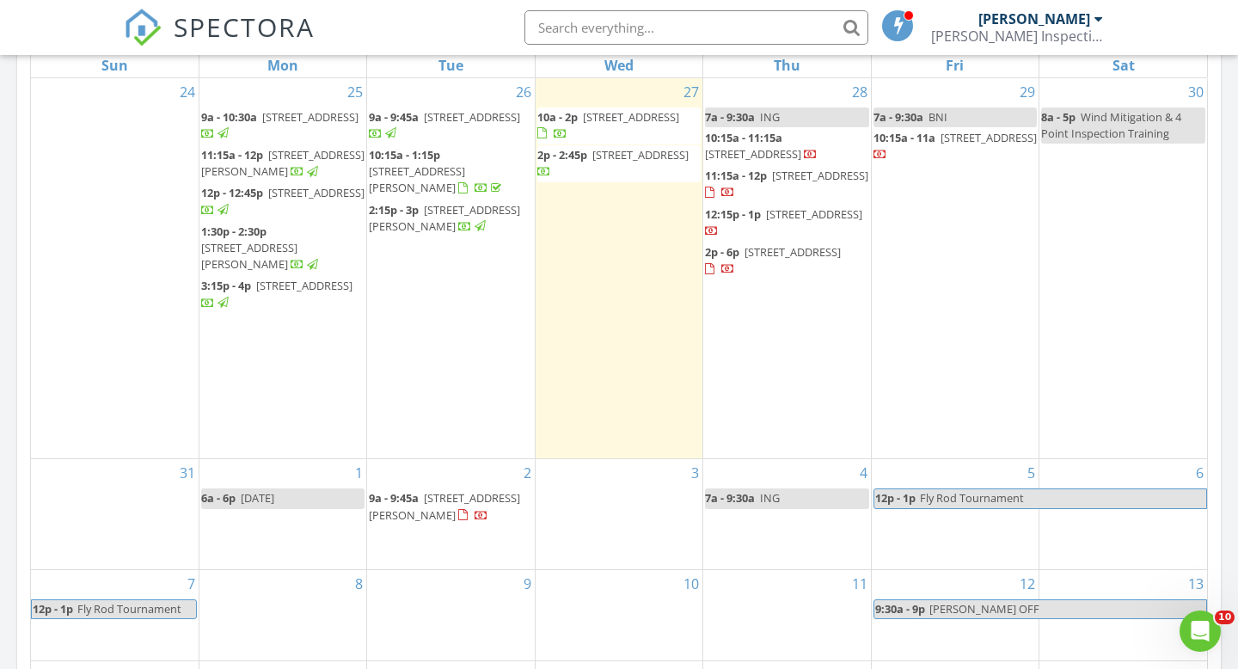
click at [752, 147] on span "615 Tejon Ave SW, Palm Bay 32908" at bounding box center [753, 153] width 96 height 15
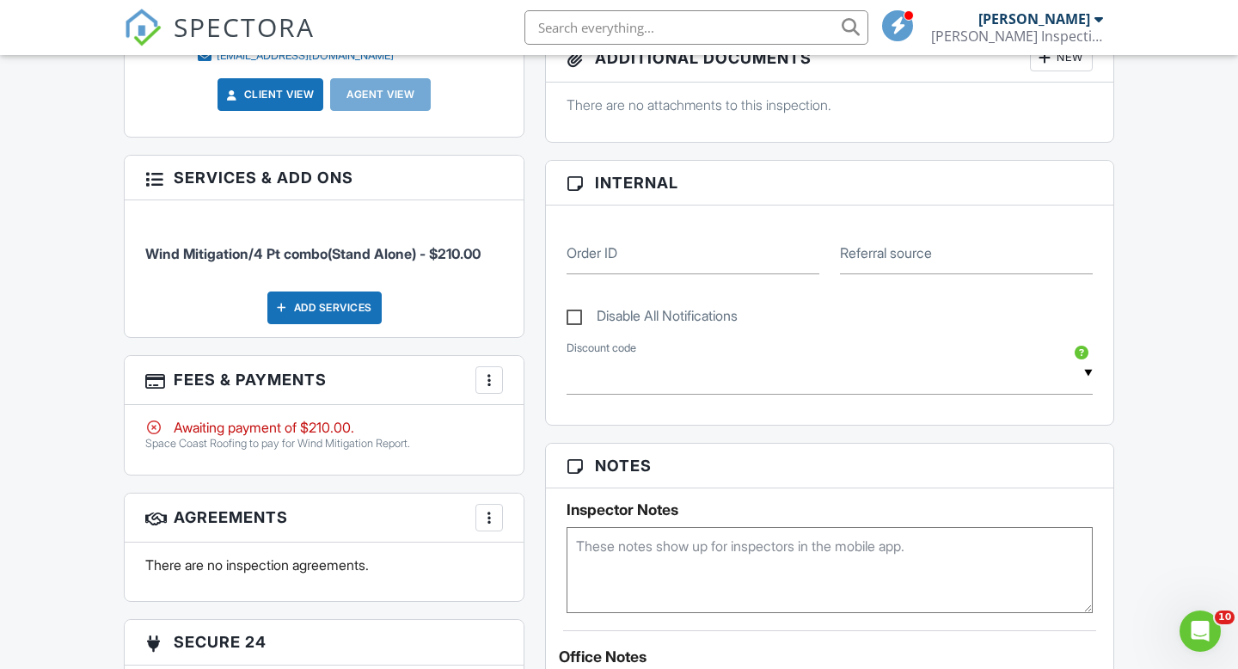
scroll to position [698, 0]
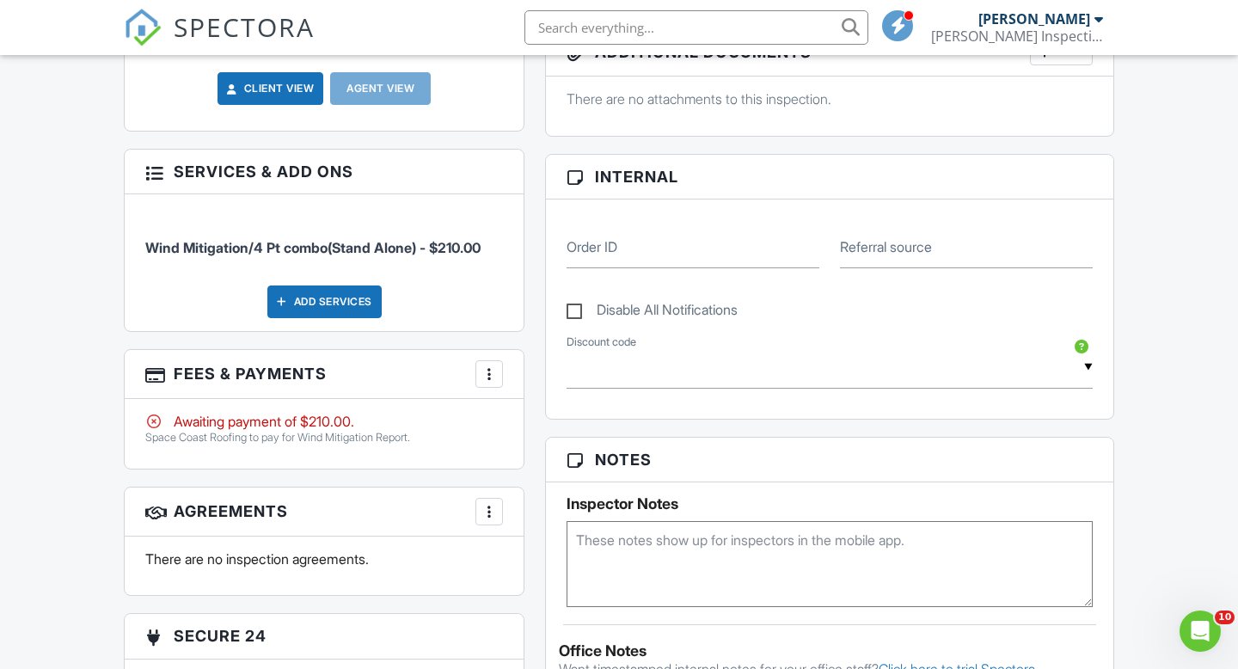
click at [491, 371] on div at bounding box center [489, 373] width 17 height 17
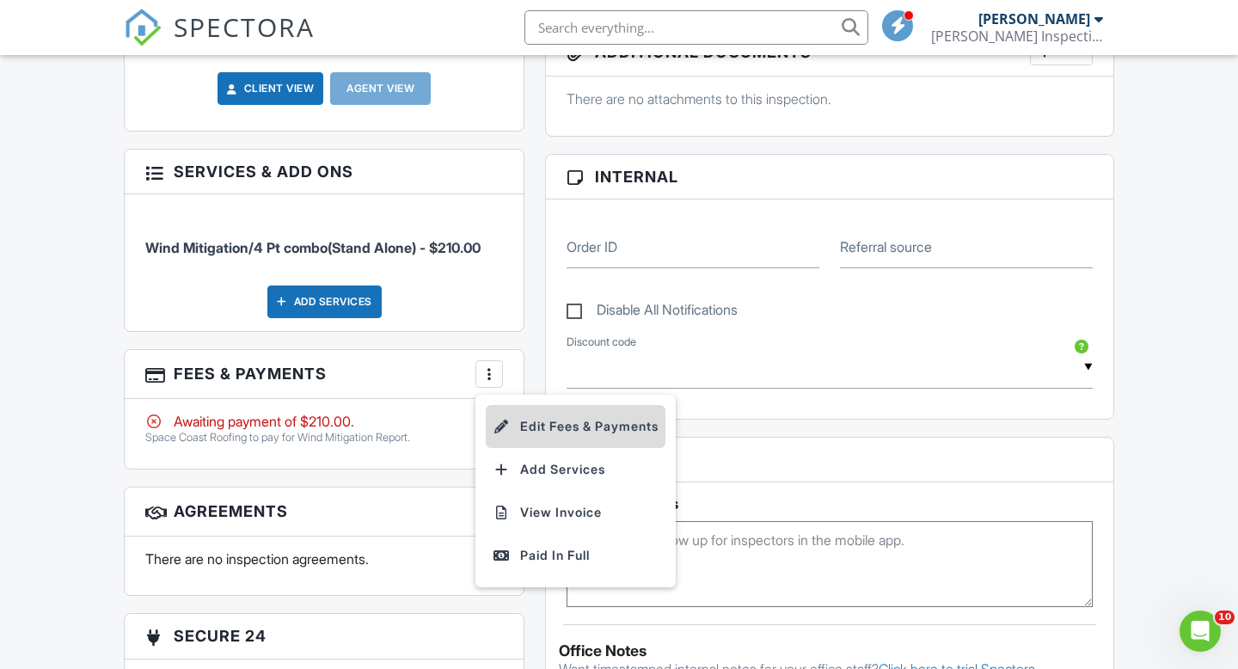
click at [594, 430] on li "Edit Fees & Payments" at bounding box center [576, 426] width 180 height 43
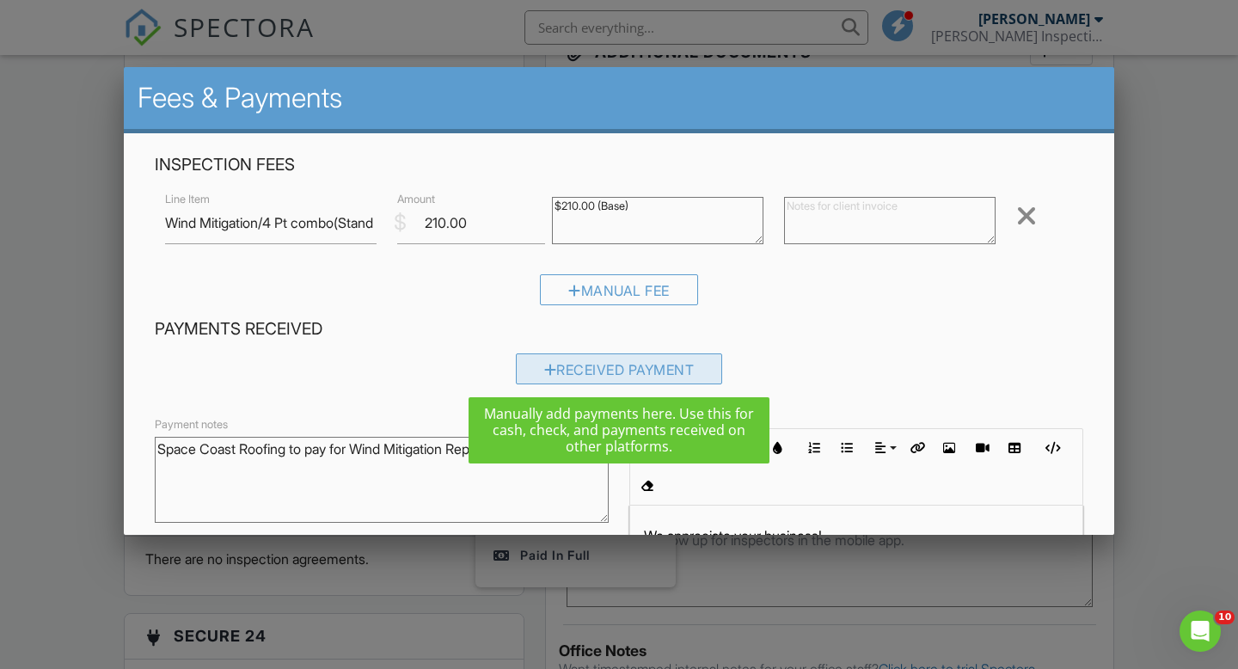
click at [647, 371] on div "Received Payment" at bounding box center [619, 368] width 207 height 31
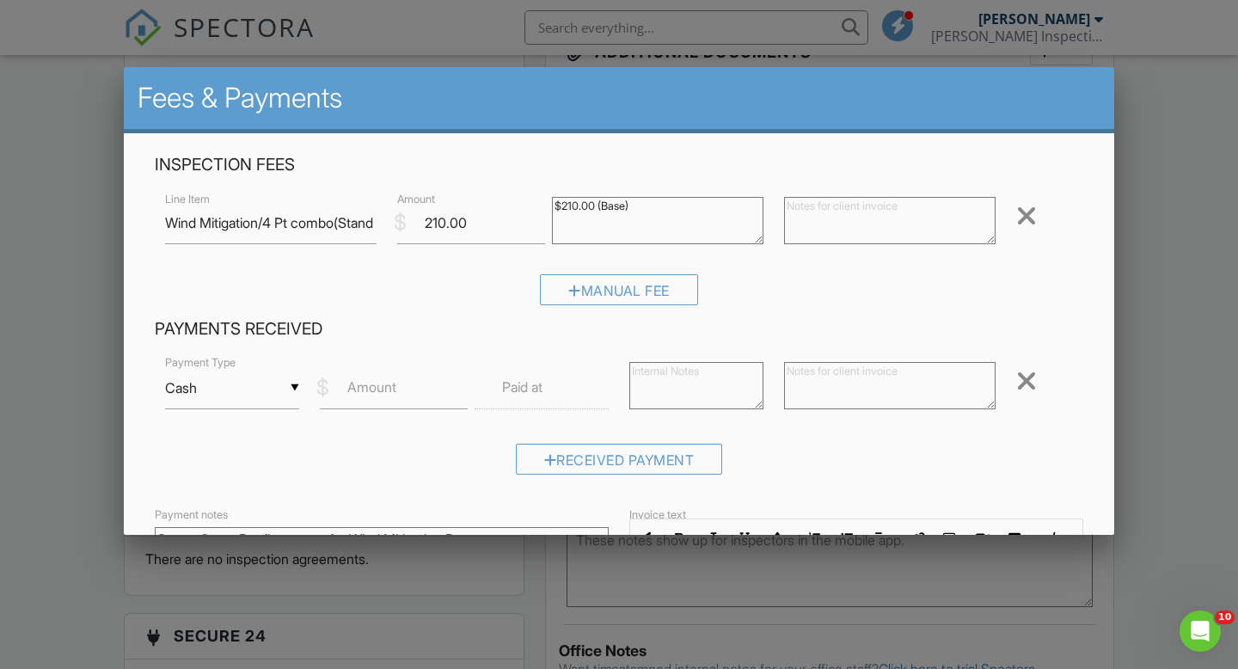
click at [259, 385] on div "▼ Cash Cash Check On-Site Card Other Cash Check On-Site Card Other" at bounding box center [232, 388] width 134 height 42
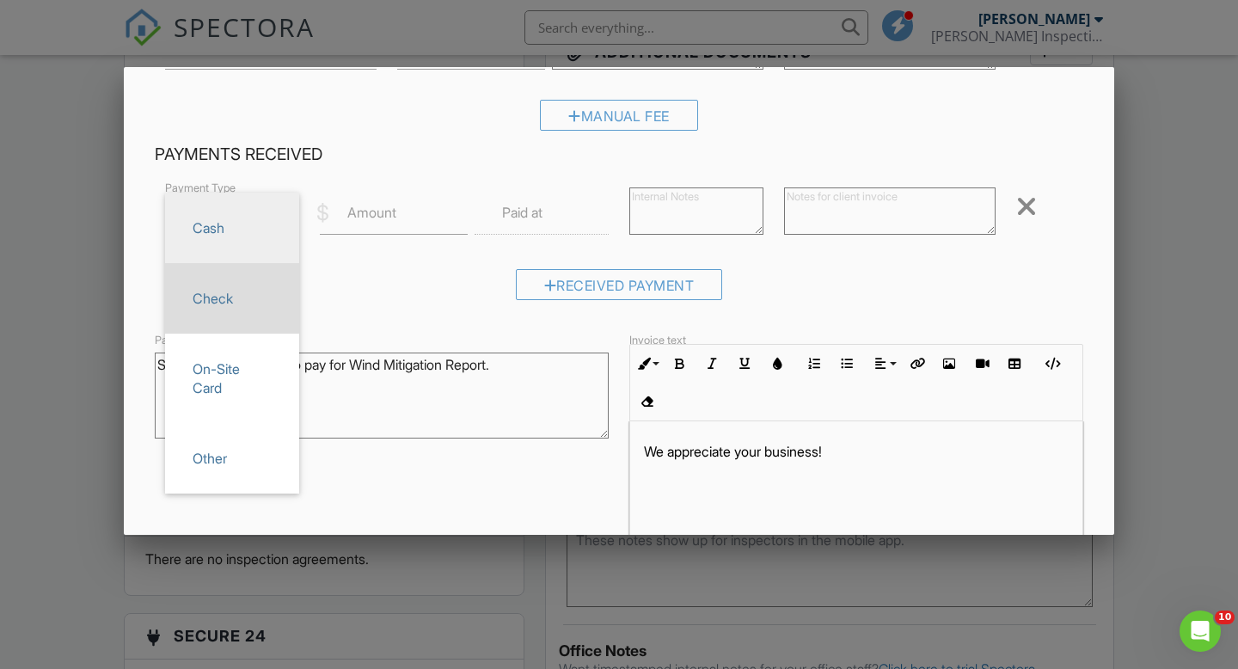
scroll to position [185, 0]
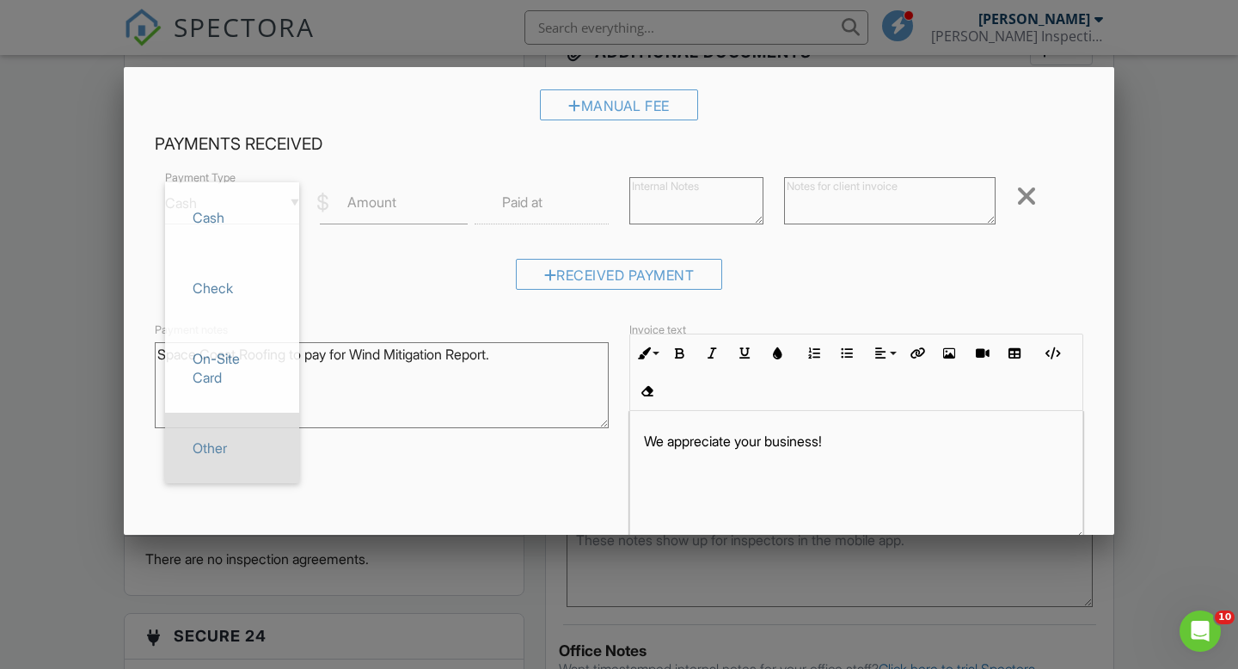
click at [236, 437] on span "Other" at bounding box center [232, 447] width 107 height 43
type input "Other"
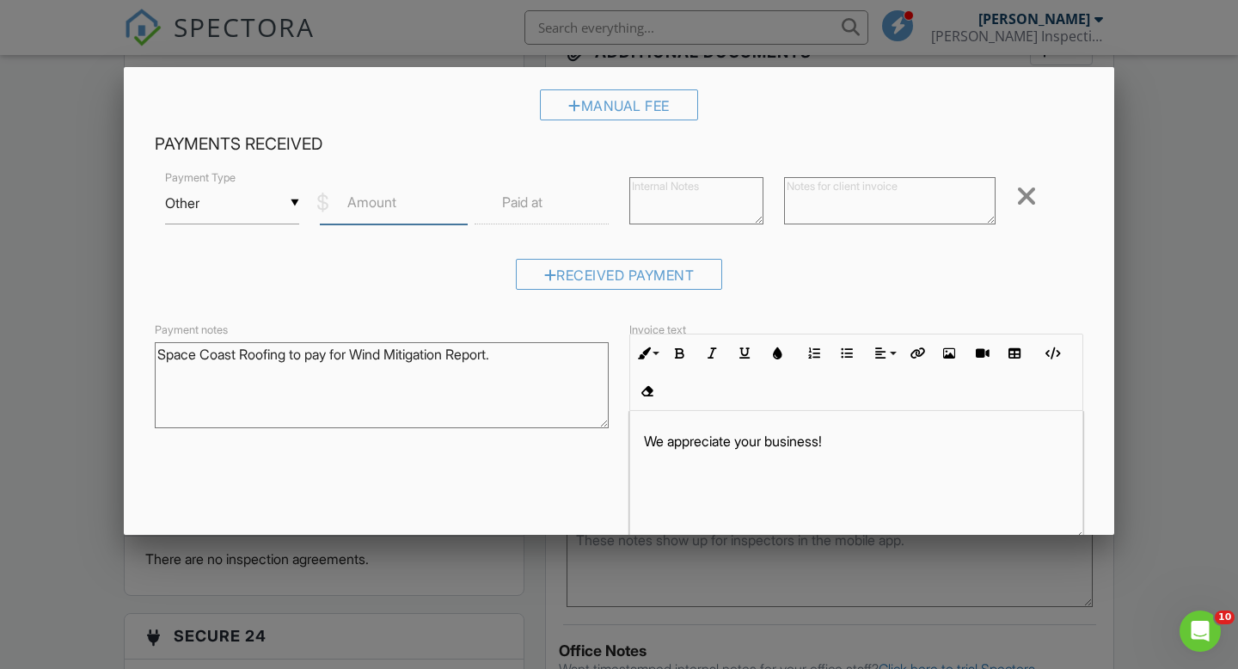
click at [413, 206] on input "Amount" at bounding box center [394, 203] width 148 height 42
type input "99"
click at [554, 202] on input "text" at bounding box center [542, 203] width 134 height 42
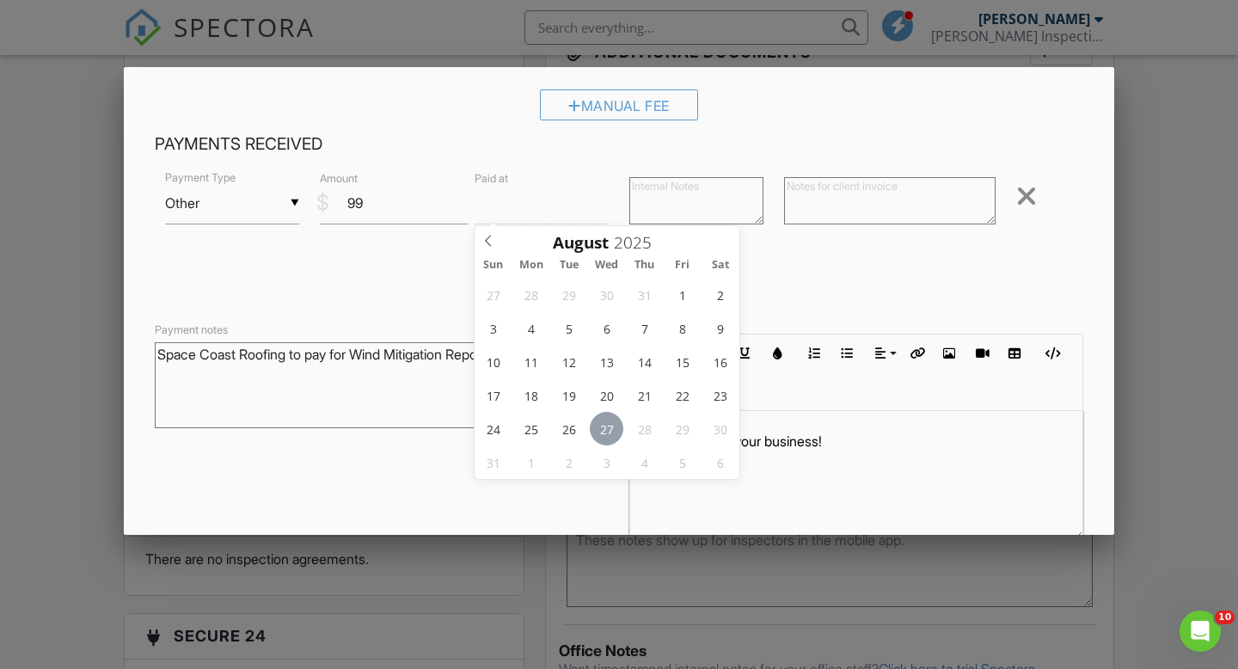
type input "08/27/2025 12:00 PM"
click at [721, 194] on textarea at bounding box center [696, 200] width 134 height 47
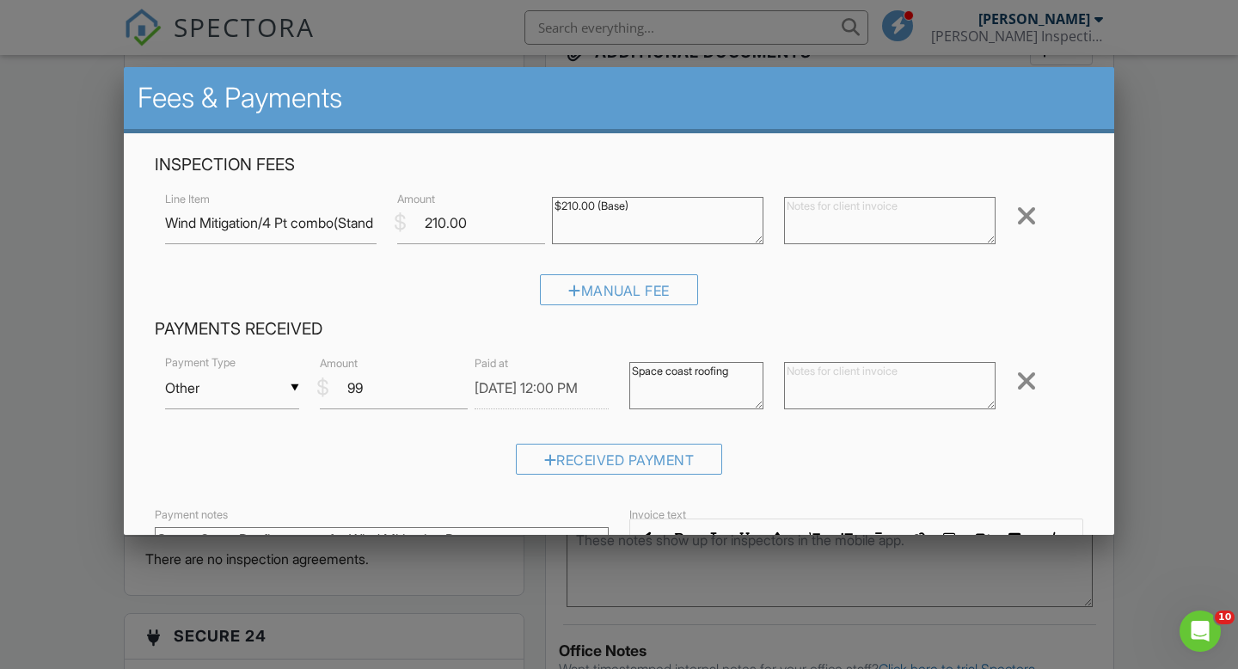
scroll to position [271, 0]
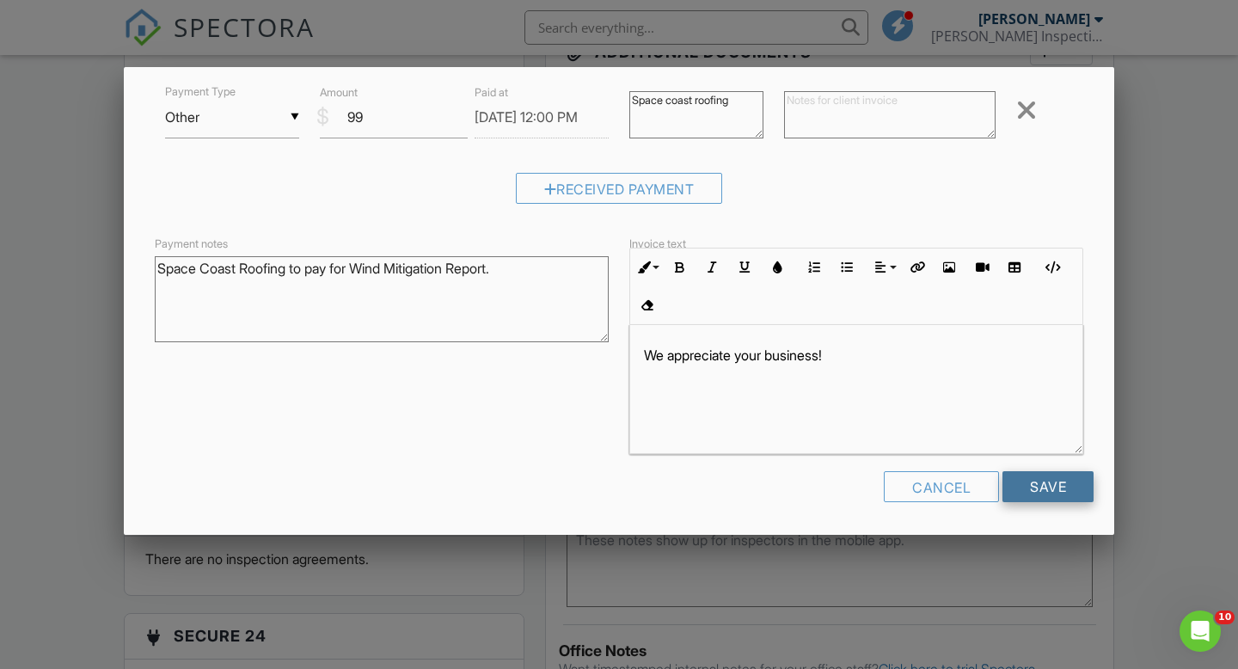
type textarea "Space coast roofing"
click at [1035, 492] on input "Save" at bounding box center [1048, 486] width 91 height 31
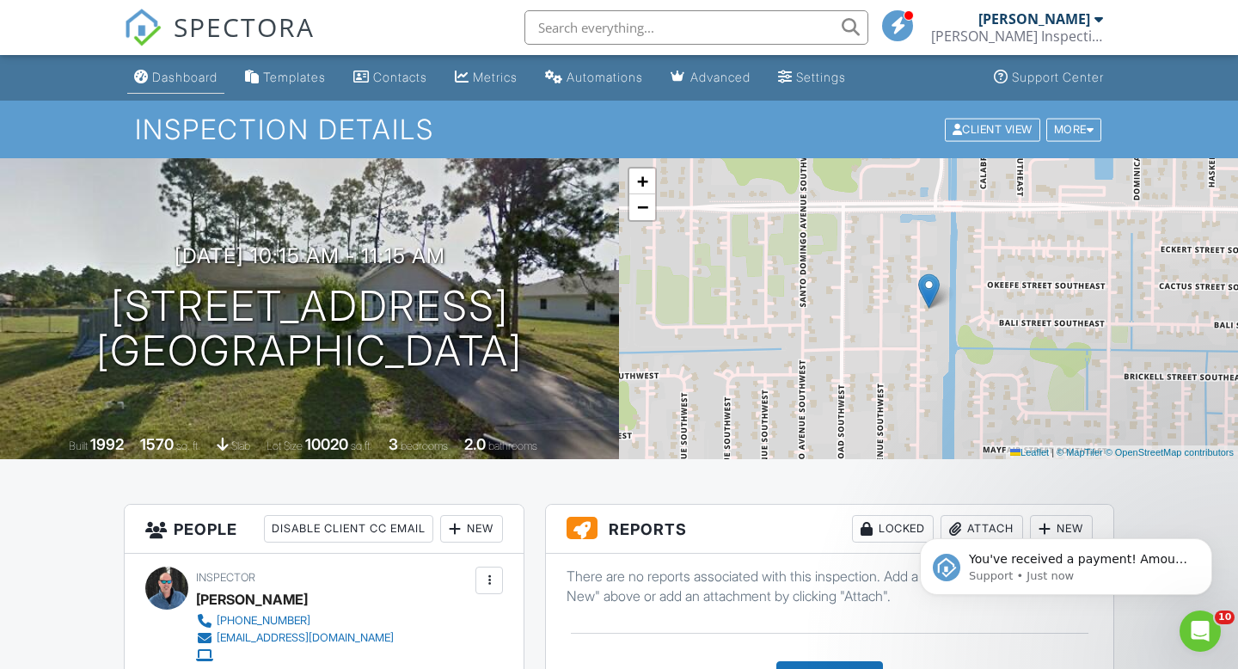
click at [190, 86] on link "Dashboard" at bounding box center [175, 78] width 97 height 32
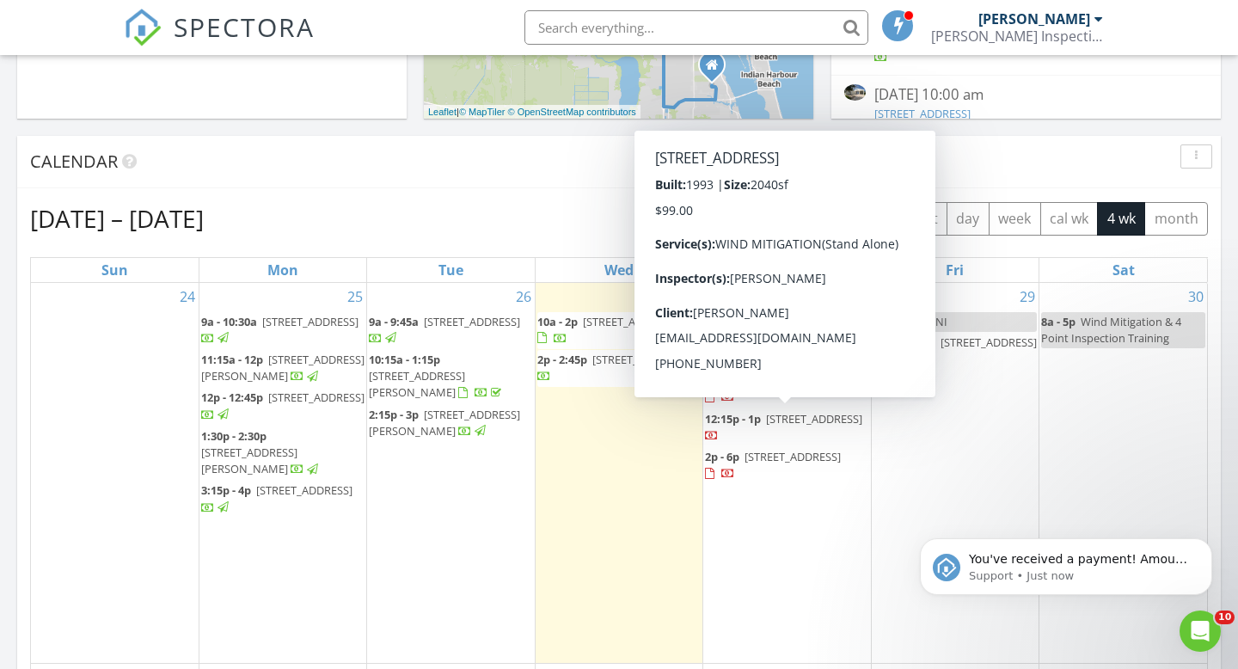
scroll to position [614, 0]
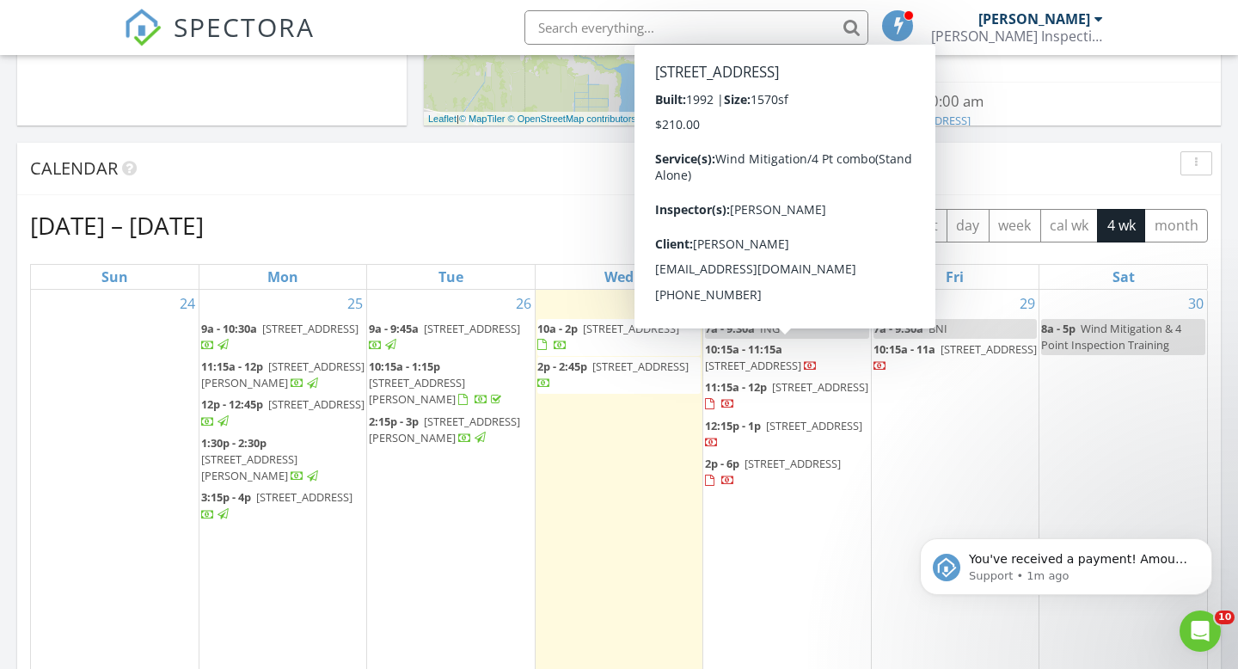
click at [561, 242] on div "Aug 24 – Sep 20, 2025 today list day week cal wk 4 wk month" at bounding box center [619, 225] width 1178 height 35
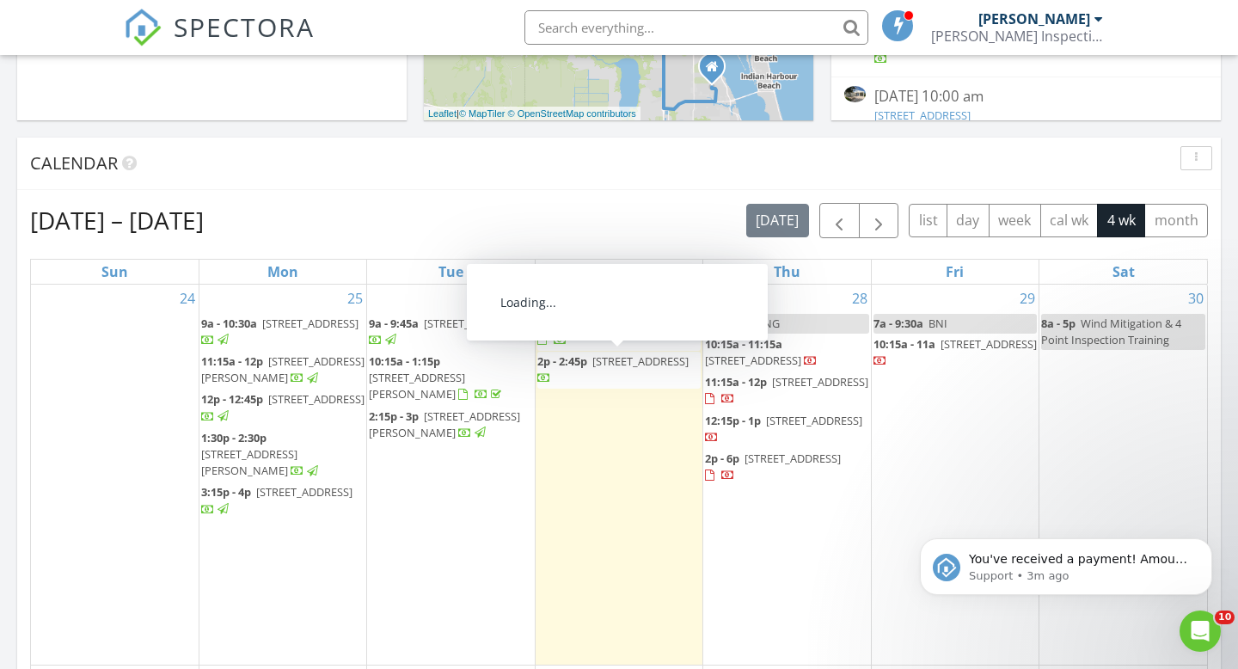
click at [778, 423] on span "717 7 Gables Cir SE, Palm Bay 32909" at bounding box center [814, 420] width 96 height 15
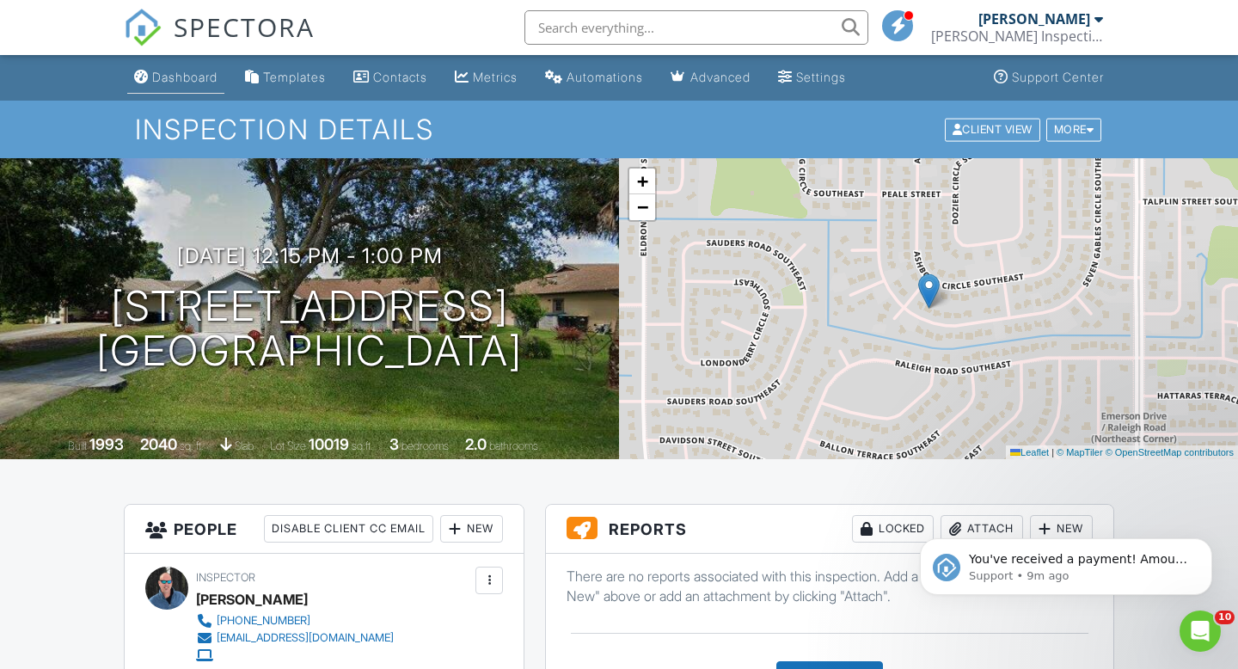
click at [161, 80] on div "Dashboard" at bounding box center [184, 77] width 65 height 15
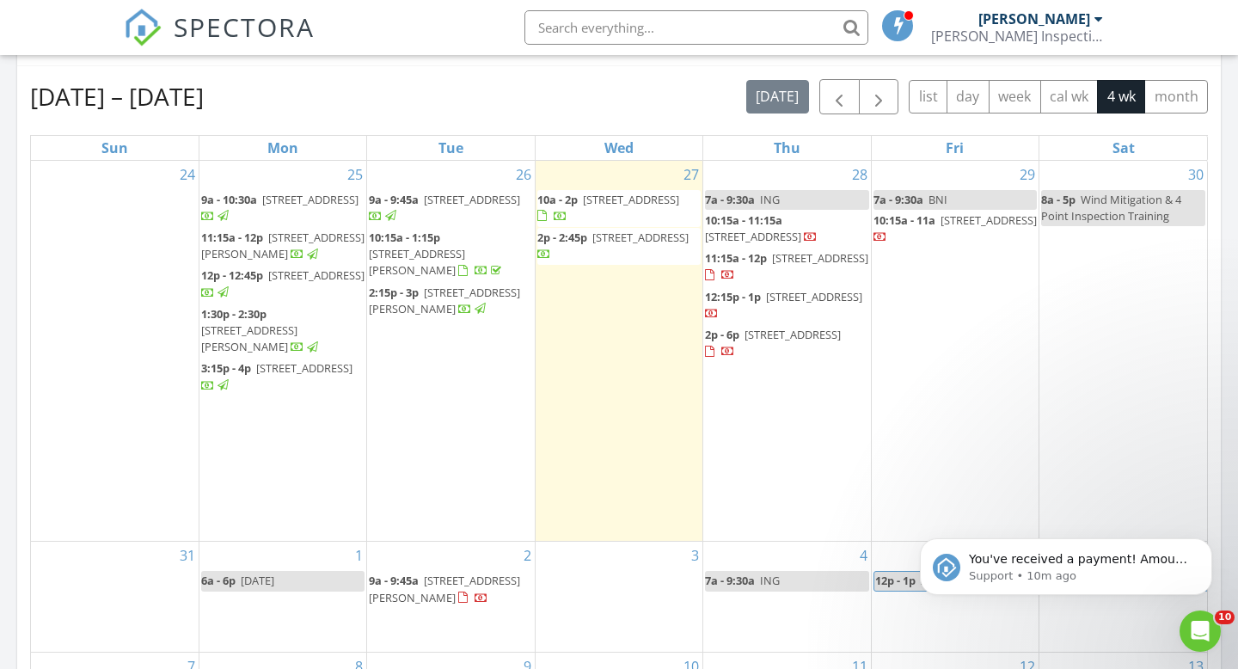
scroll to position [749, 0]
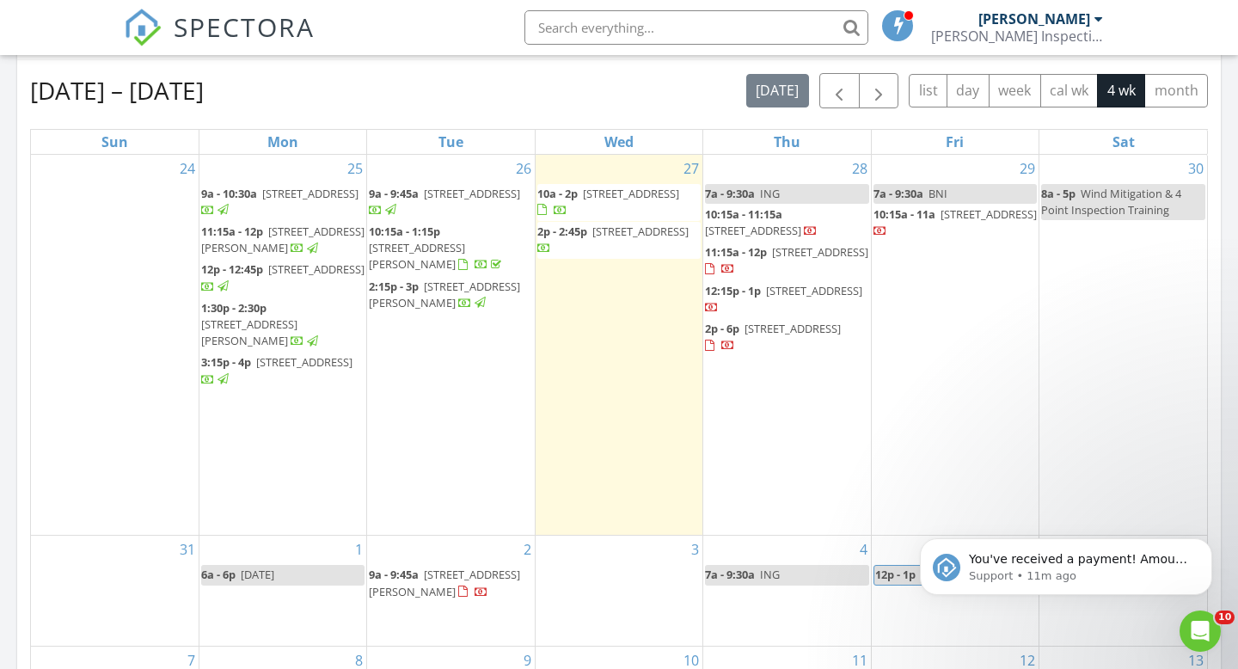
click at [774, 334] on span "133 N Orlando Ave, Cocoa Beach 32931" at bounding box center [793, 328] width 96 height 15
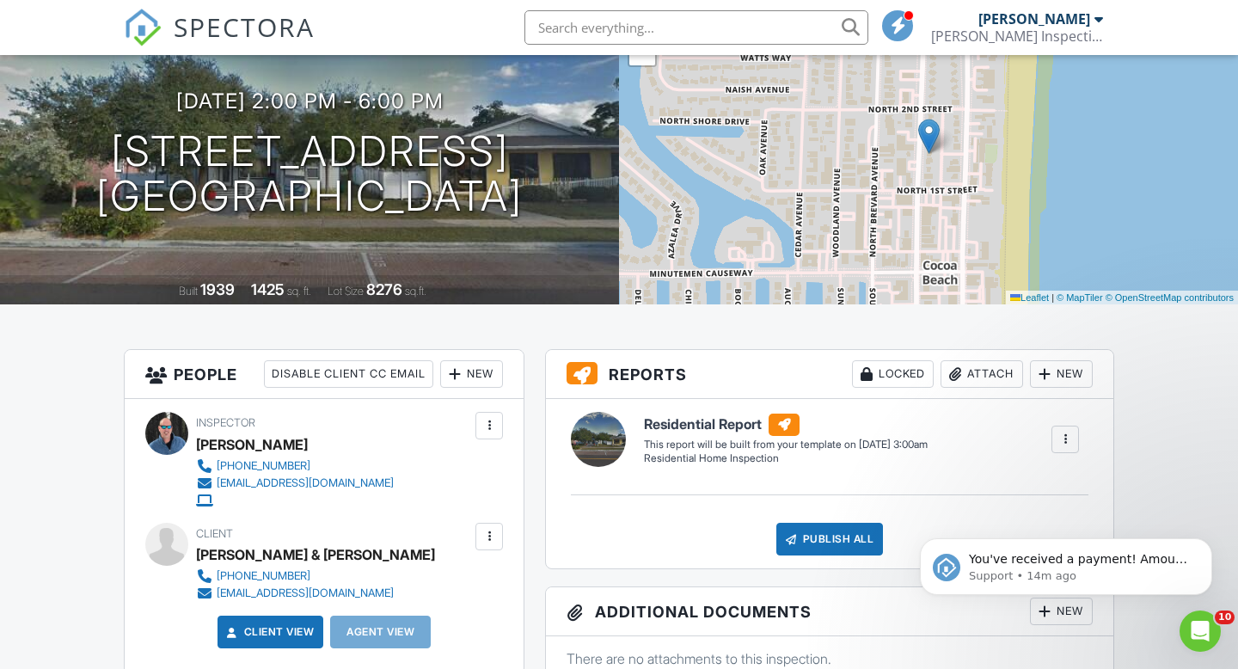
scroll to position [153, 0]
